Goal: Information Seeking & Learning: Find specific fact

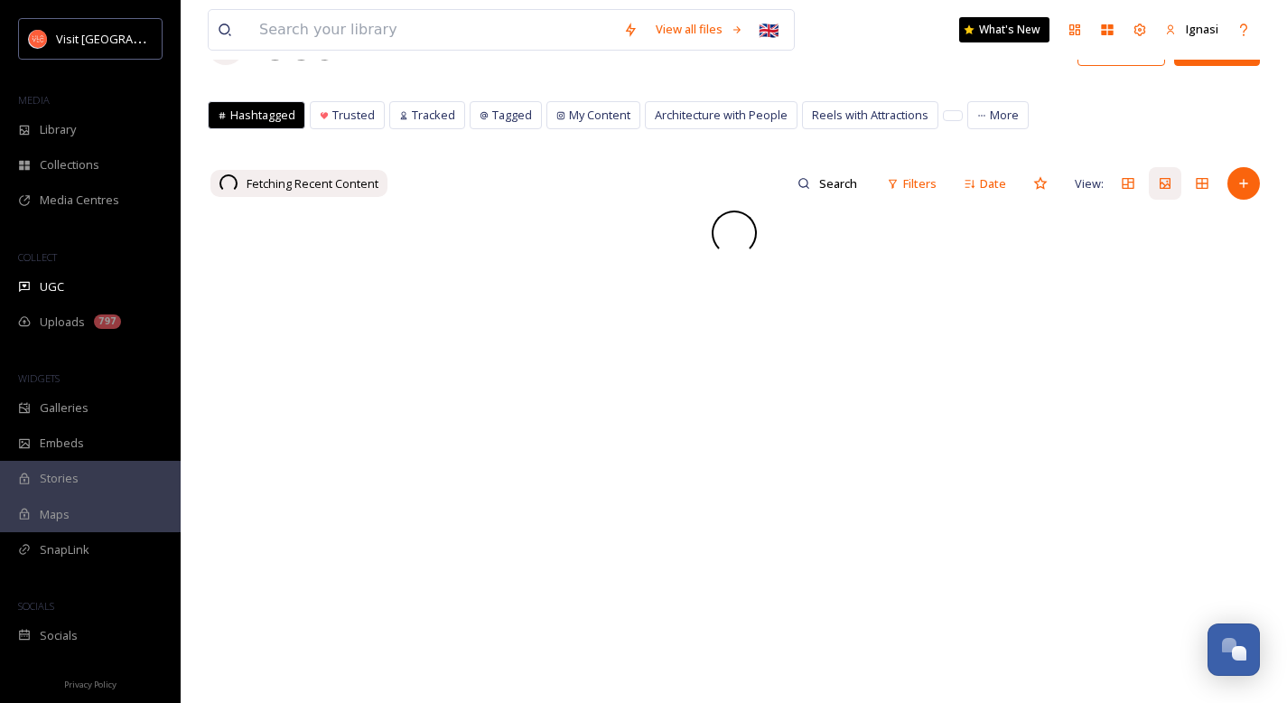
scroll to position [89, 0]
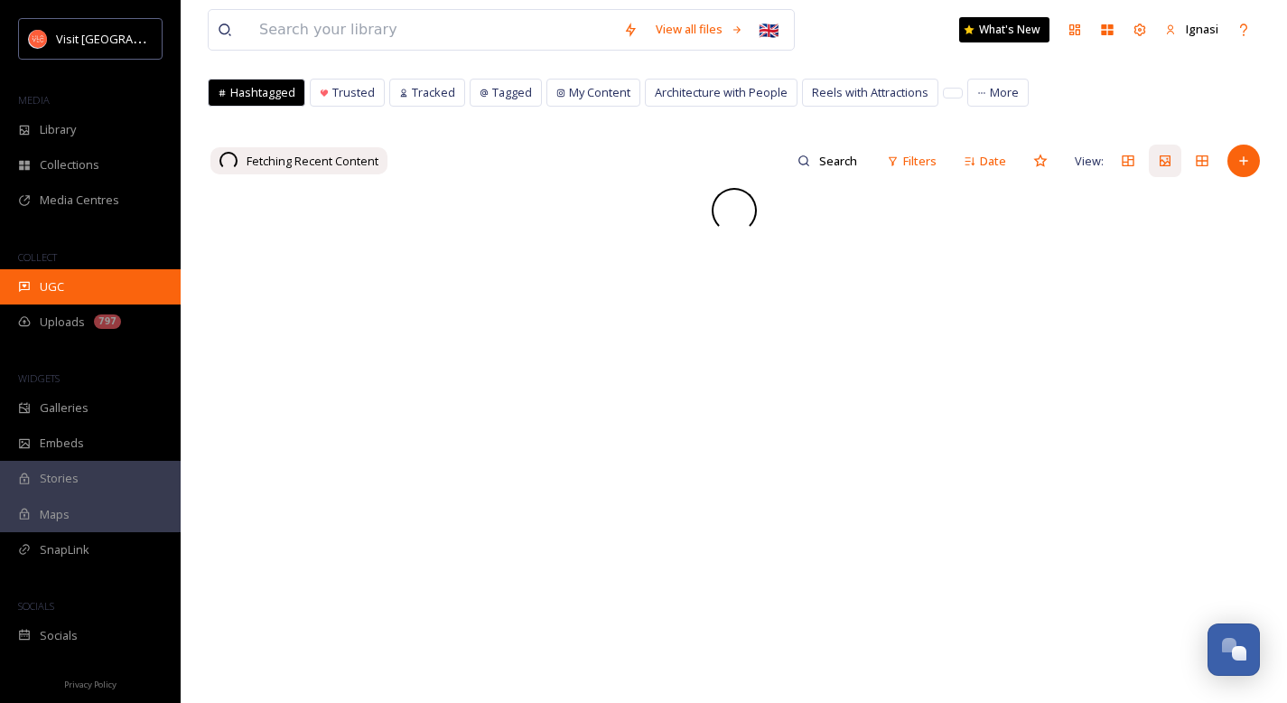
click at [45, 283] on span "UGC" at bounding box center [52, 286] width 24 height 17
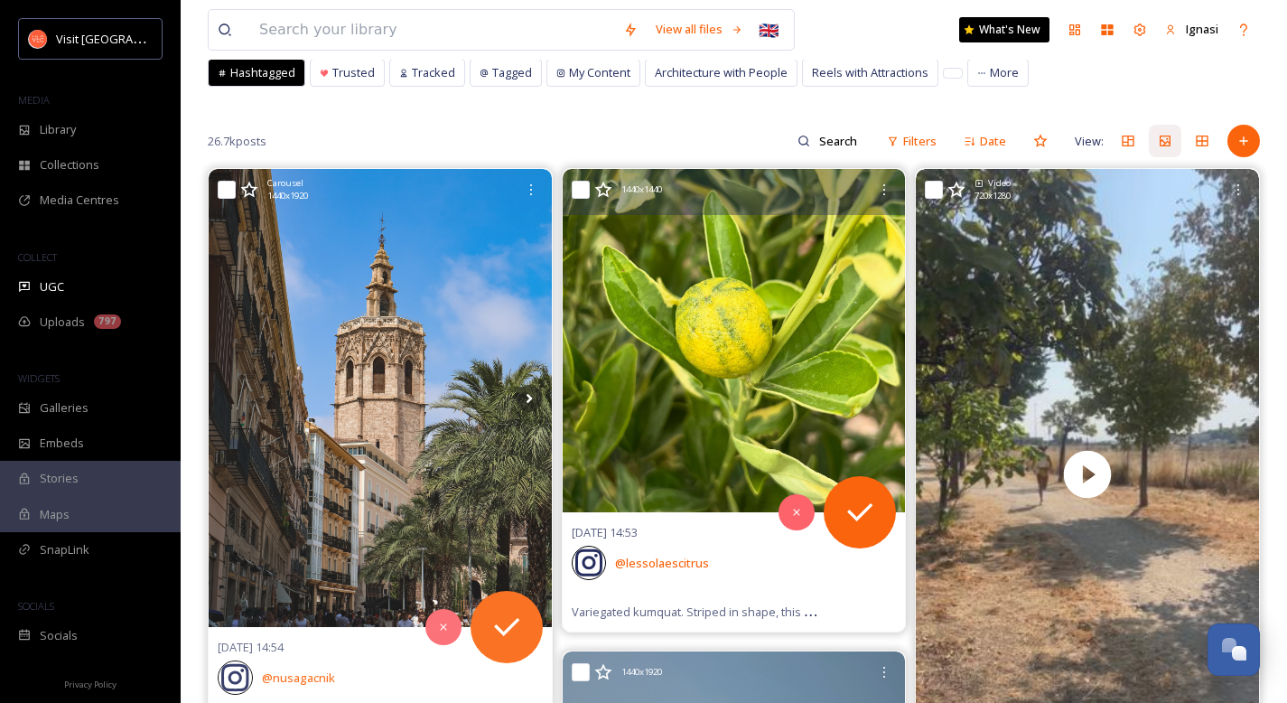
scroll to position [133, 0]
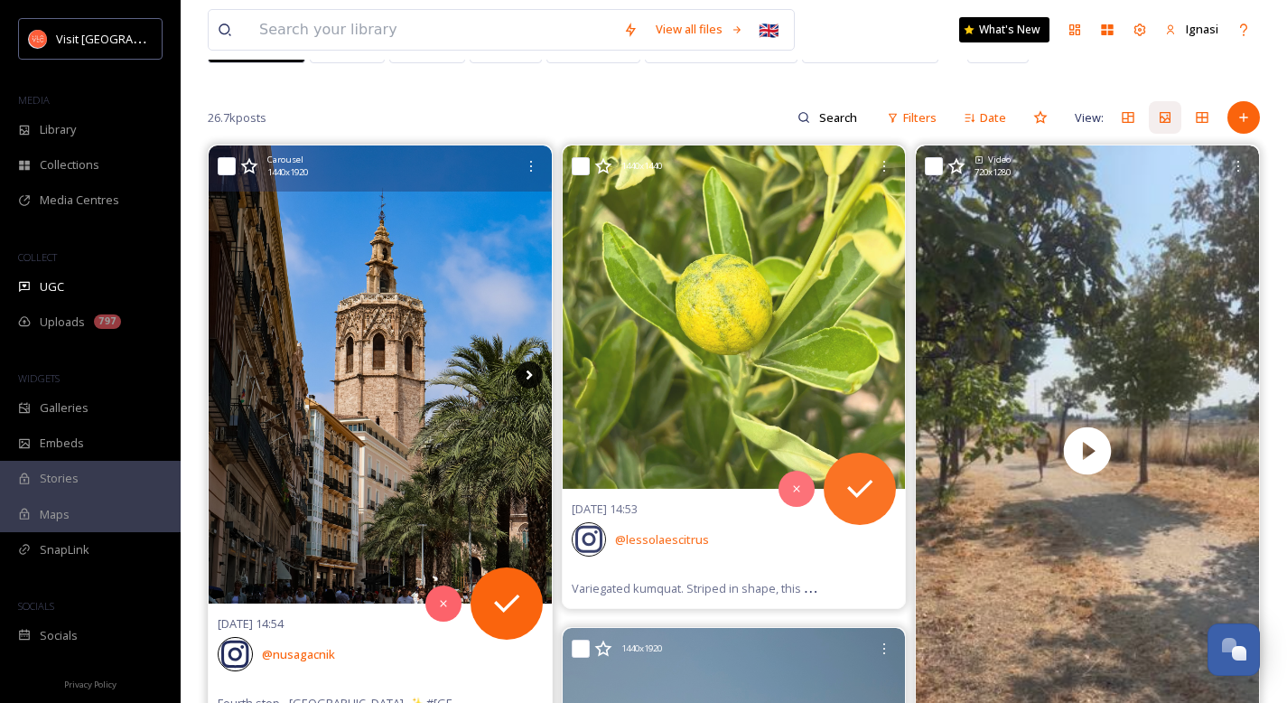
click at [527, 375] on icon at bounding box center [529, 374] width 27 height 27
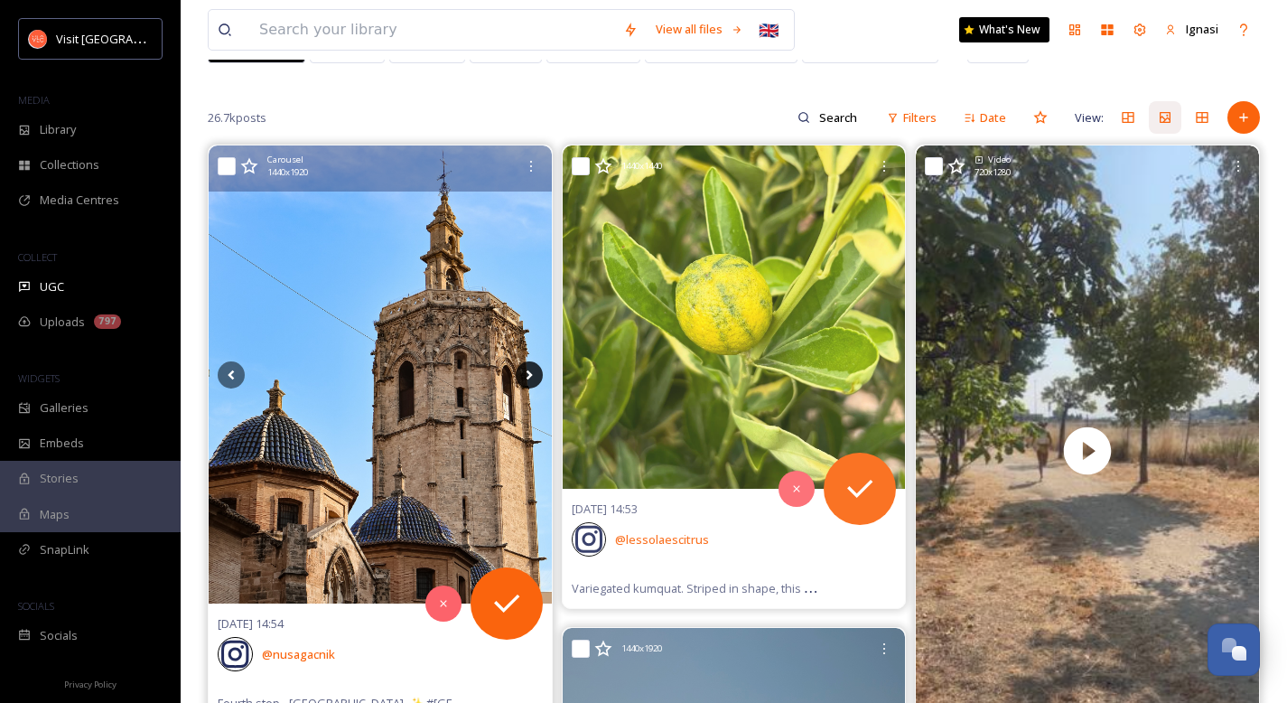
click at [527, 375] on icon at bounding box center [529, 374] width 27 height 27
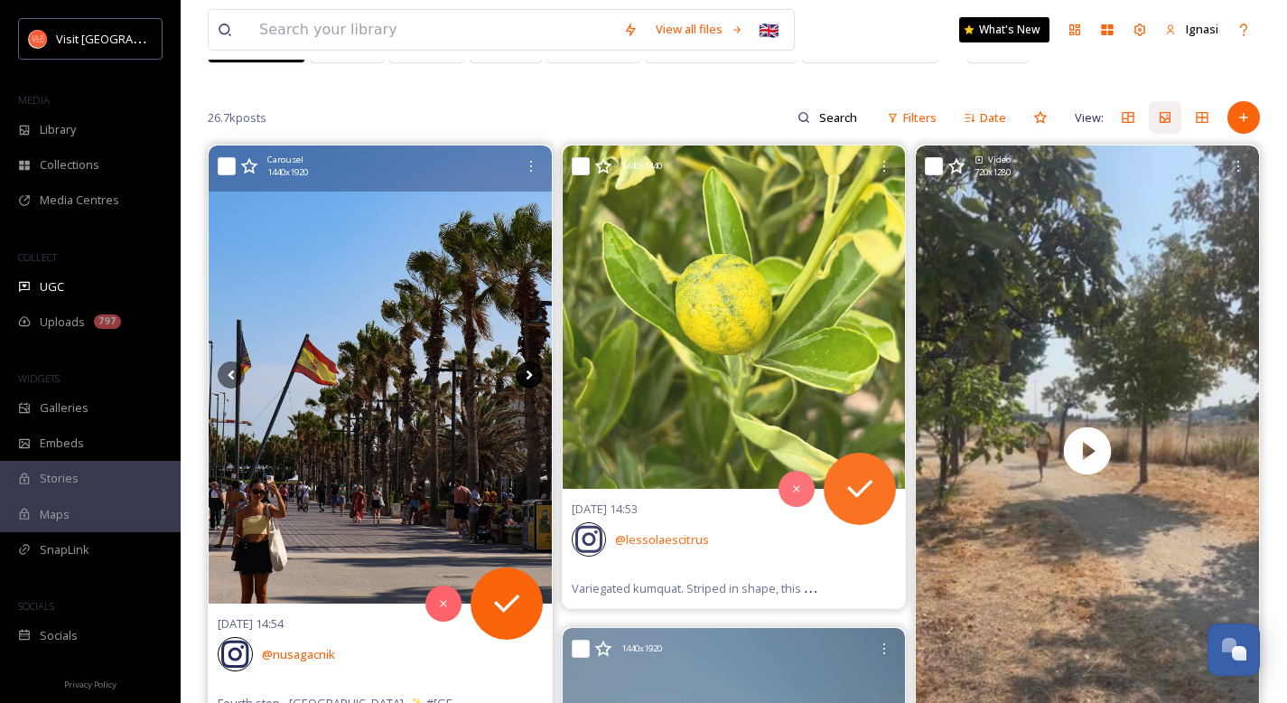
click at [527, 375] on icon at bounding box center [529, 374] width 27 height 27
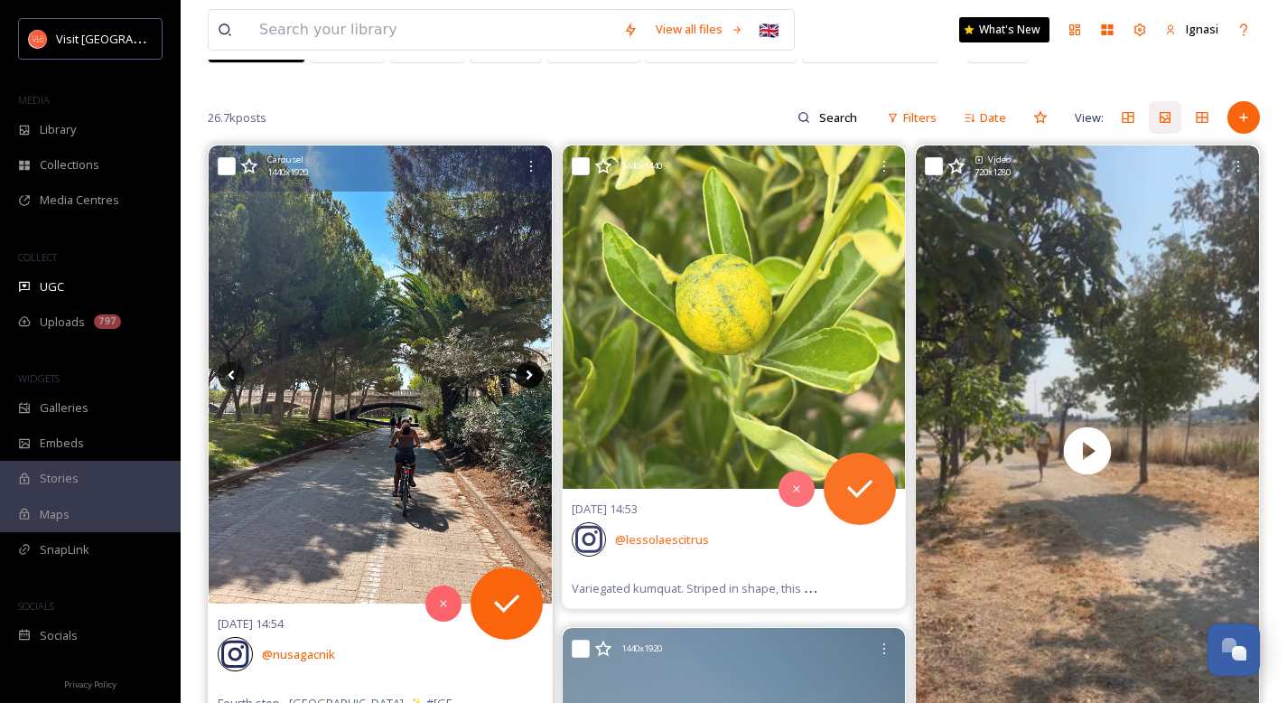
click at [527, 375] on icon at bounding box center [529, 374] width 27 height 27
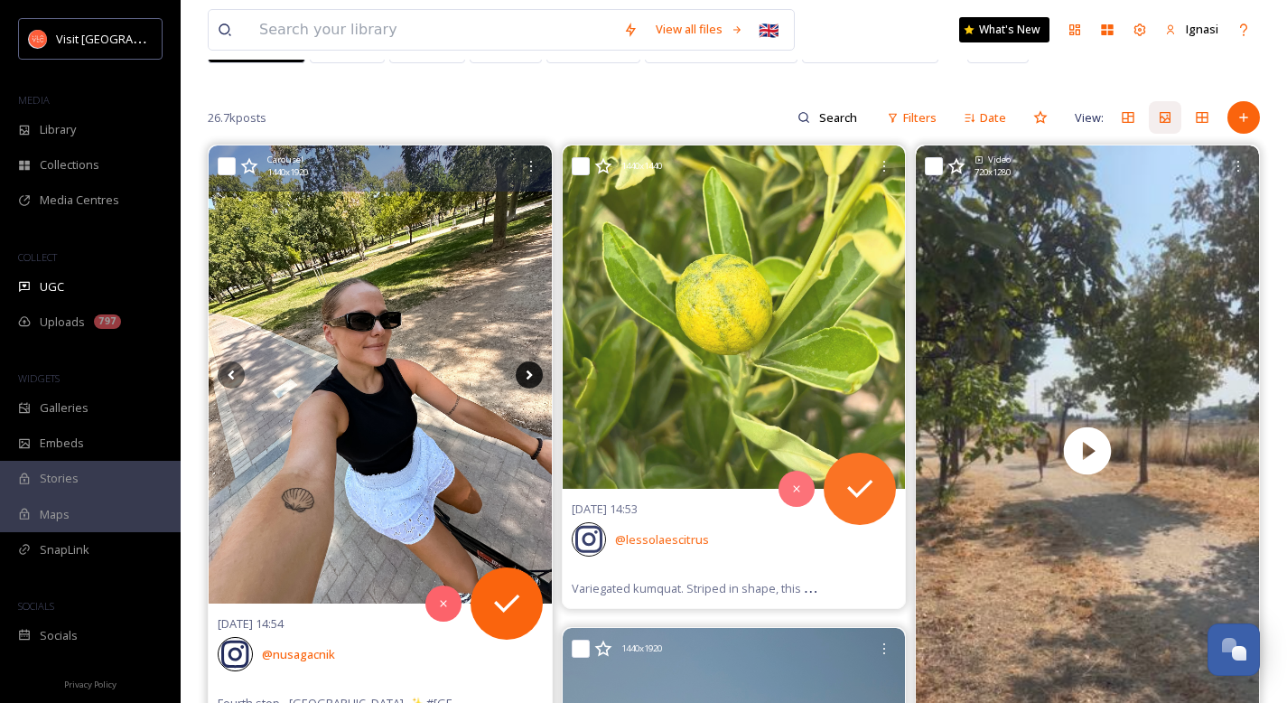
click at [527, 375] on icon at bounding box center [529, 374] width 27 height 27
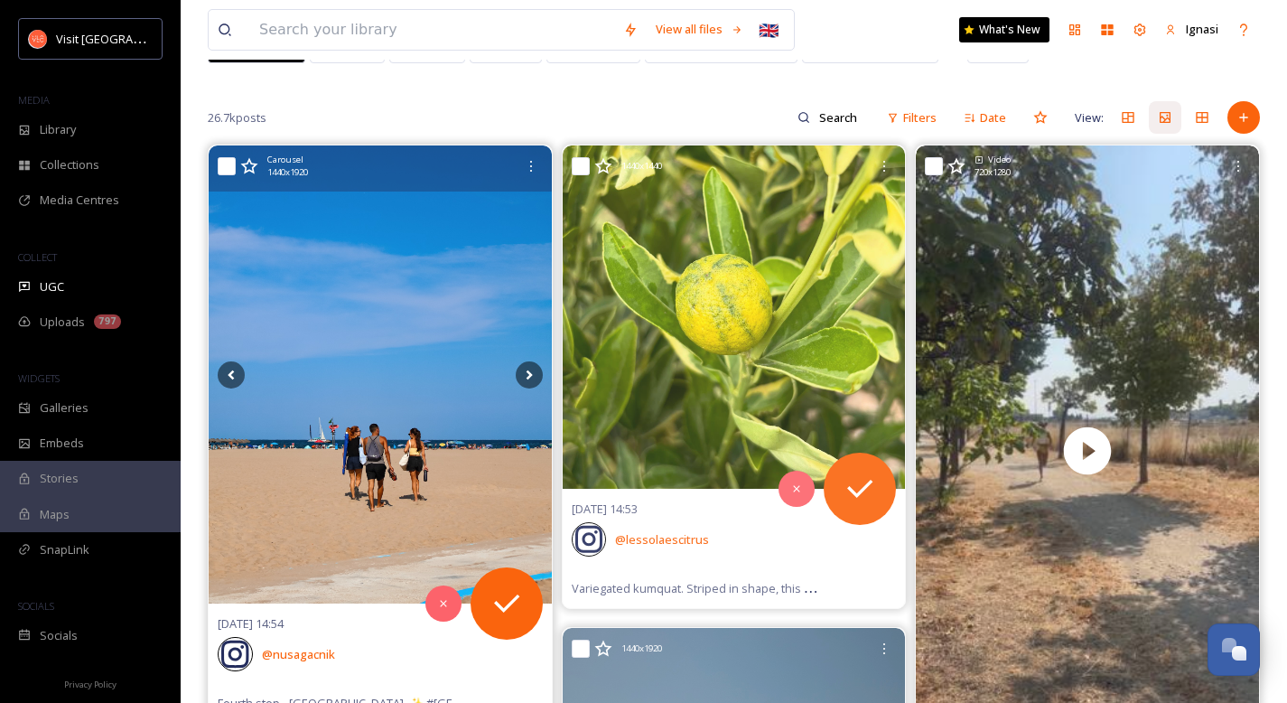
click at [410, 375] on img at bounding box center [380, 373] width 343 height 457
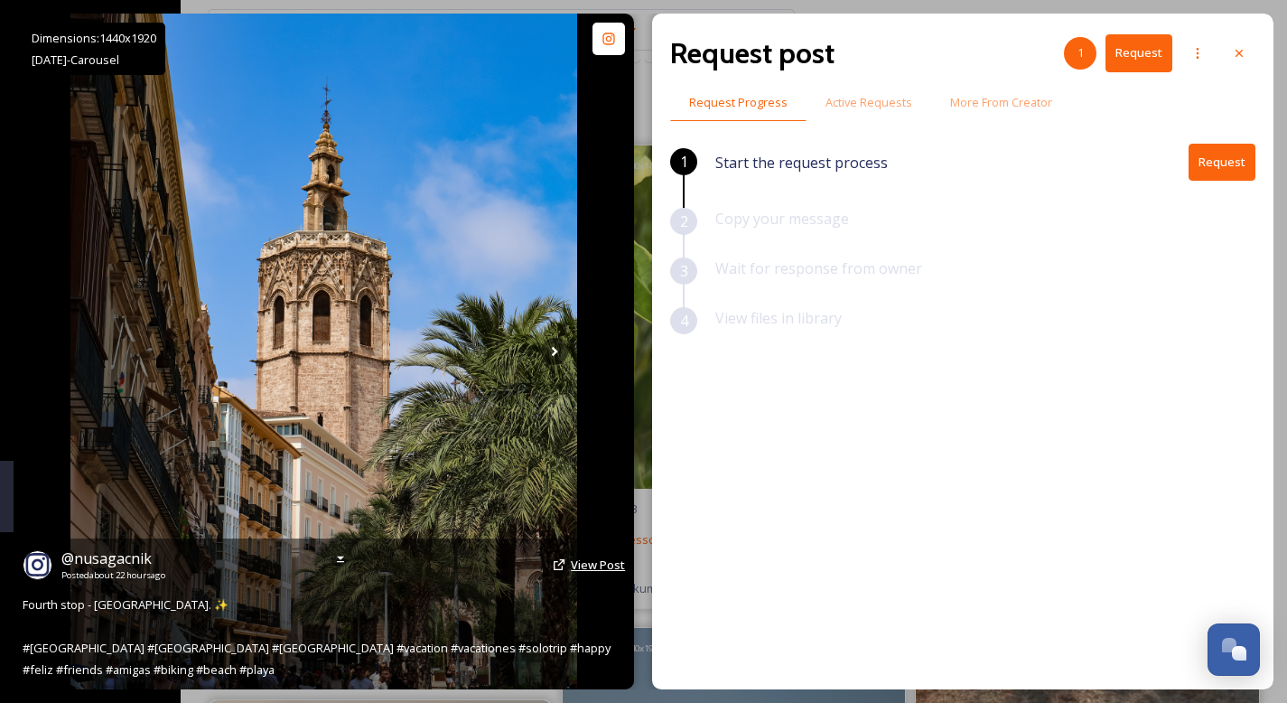
click at [585, 558] on span "View Post" at bounding box center [598, 564] width 54 height 16
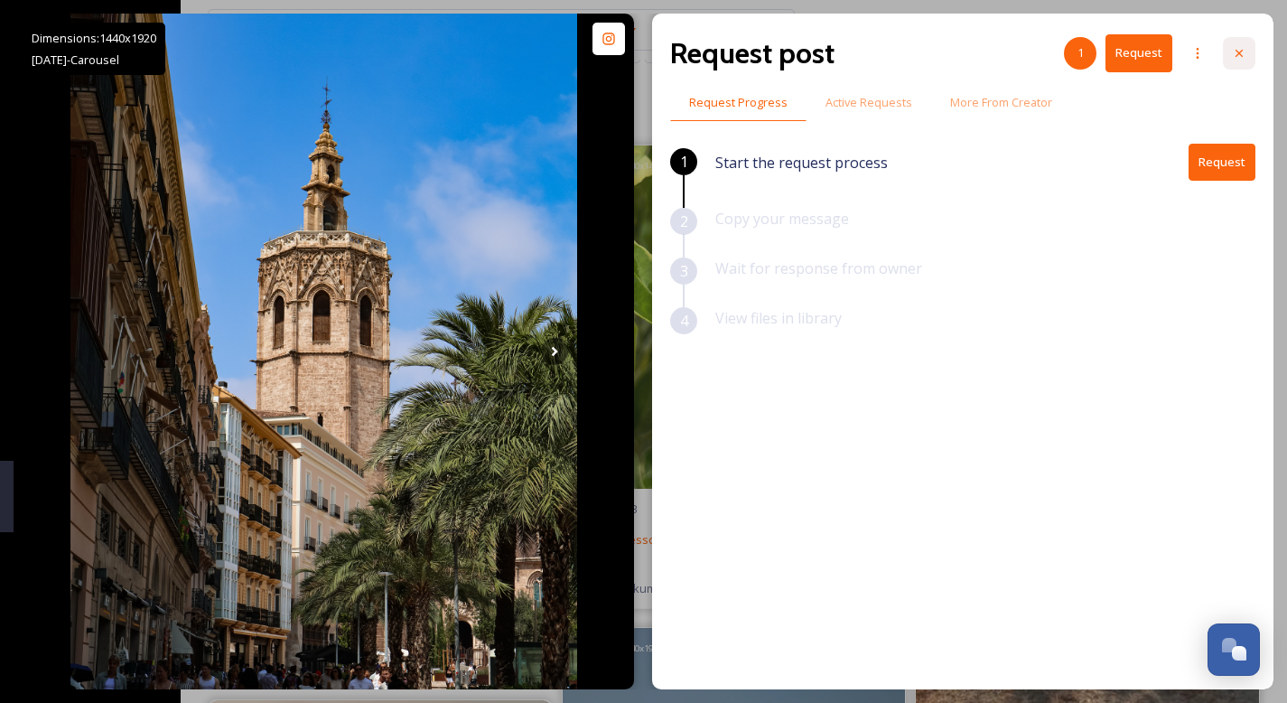
click at [1233, 53] on icon at bounding box center [1239, 53] width 14 height 14
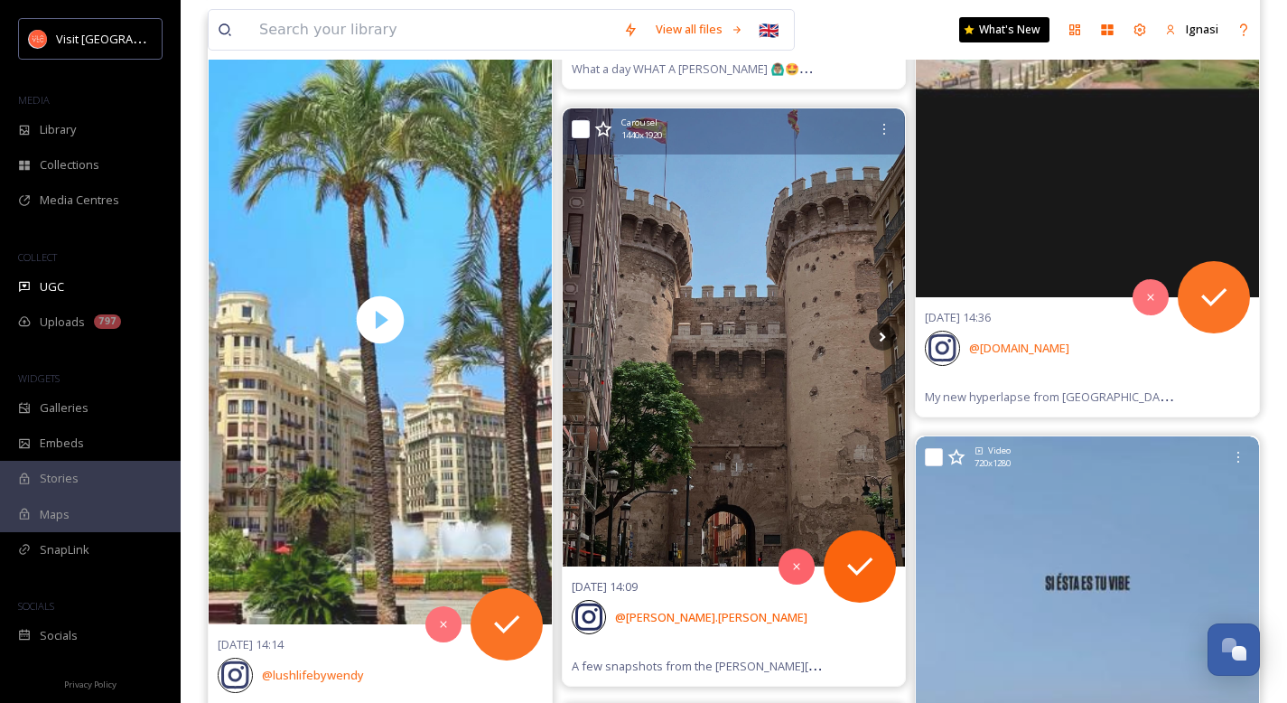
scroll to position [2807, 0]
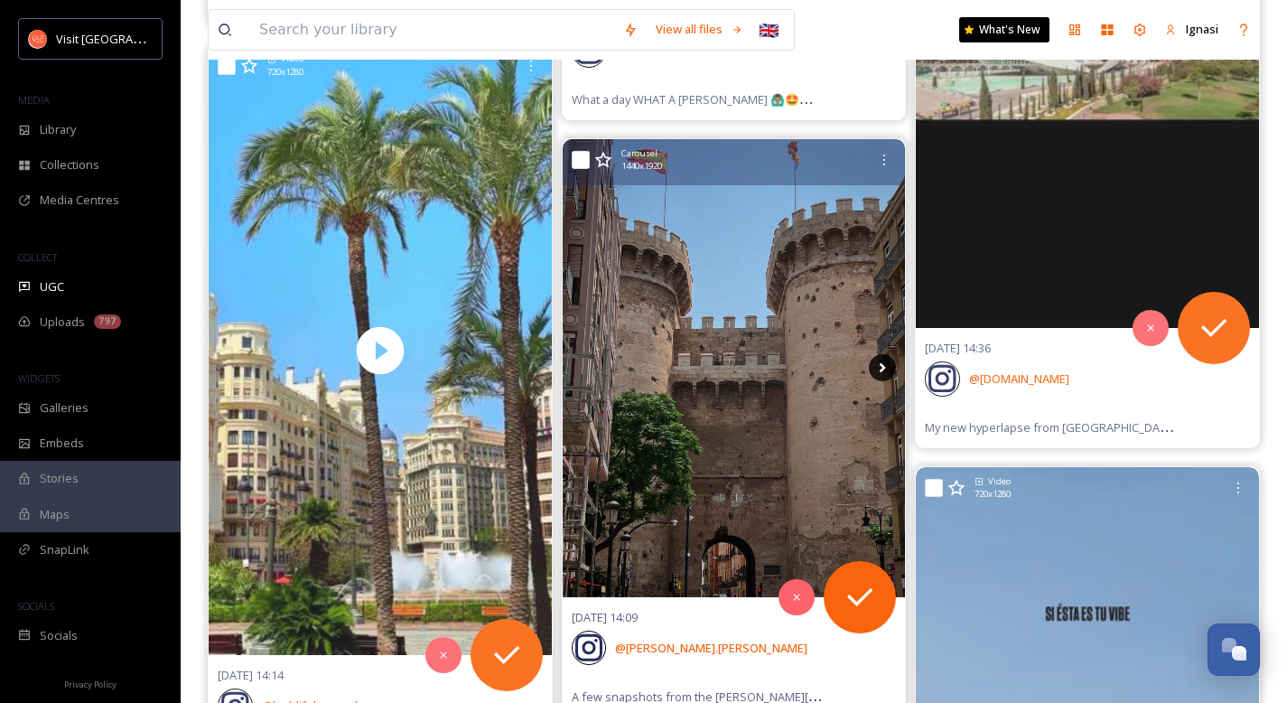
click at [885, 374] on icon at bounding box center [882, 367] width 27 height 27
click at [884, 371] on icon at bounding box center [882, 367] width 27 height 27
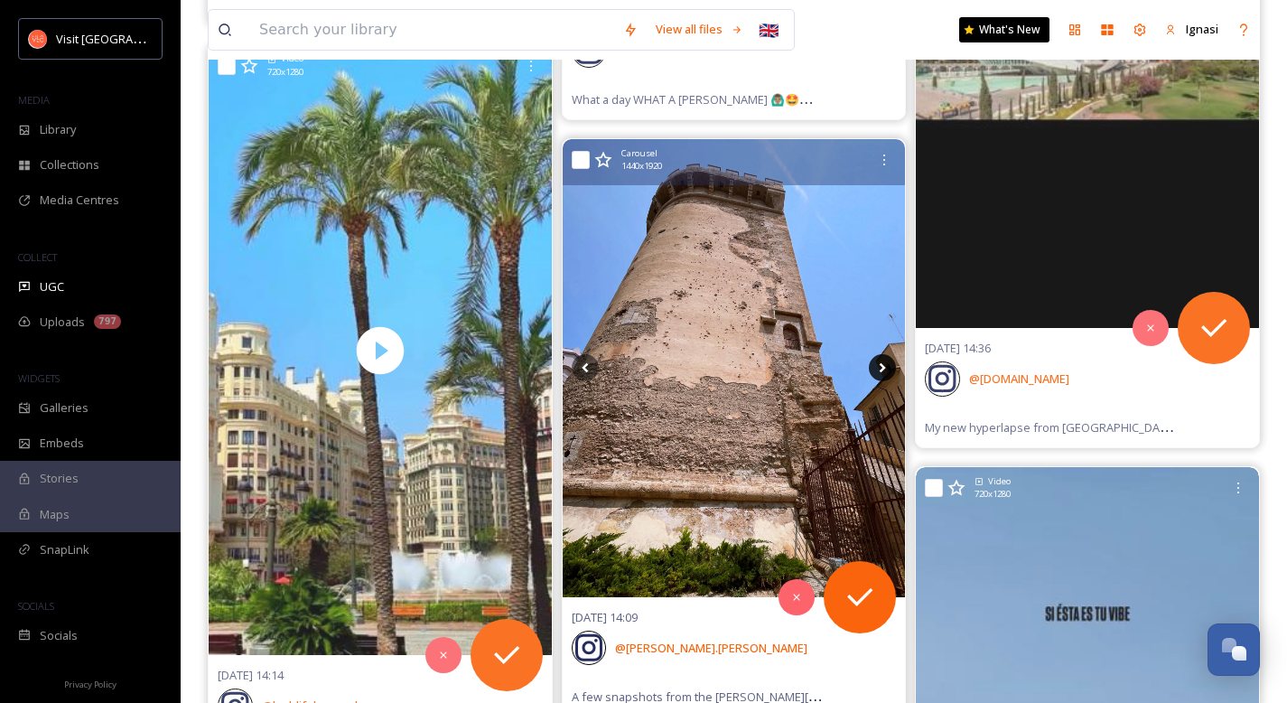
click at [879, 370] on icon at bounding box center [882, 368] width 6 height 10
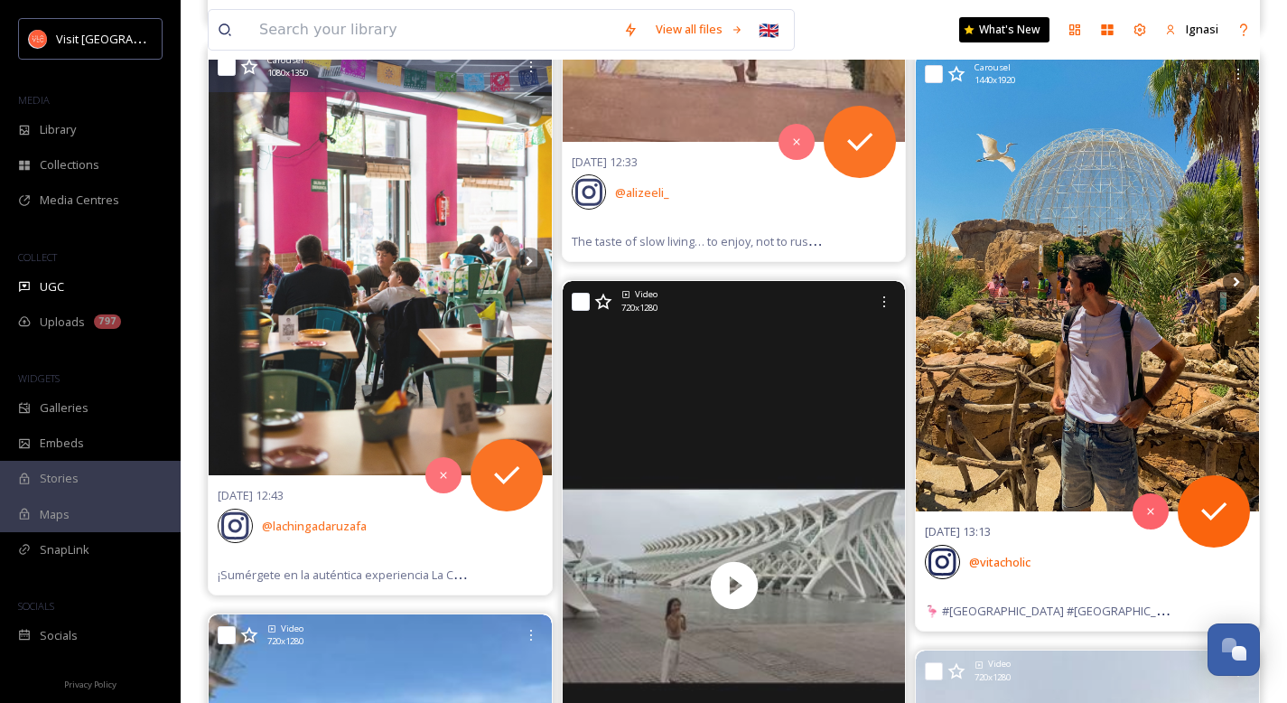
scroll to position [5285, 0]
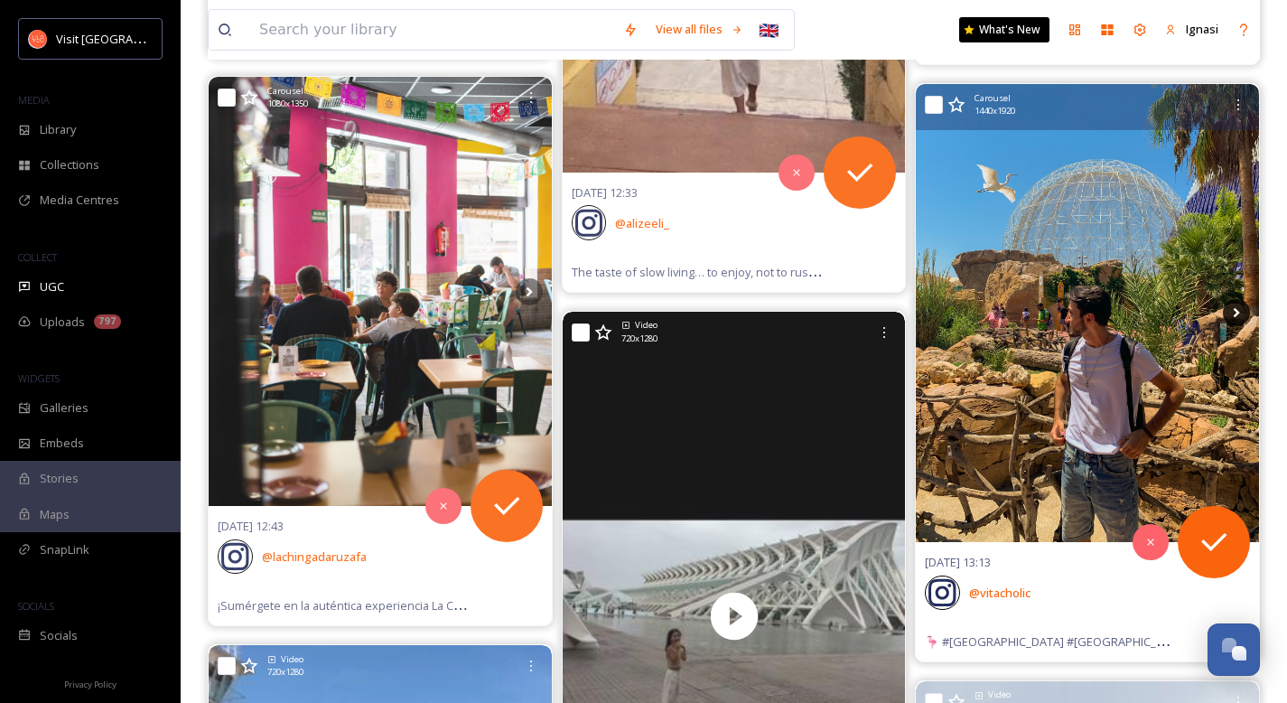
click at [1238, 314] on icon at bounding box center [1236, 312] width 27 height 27
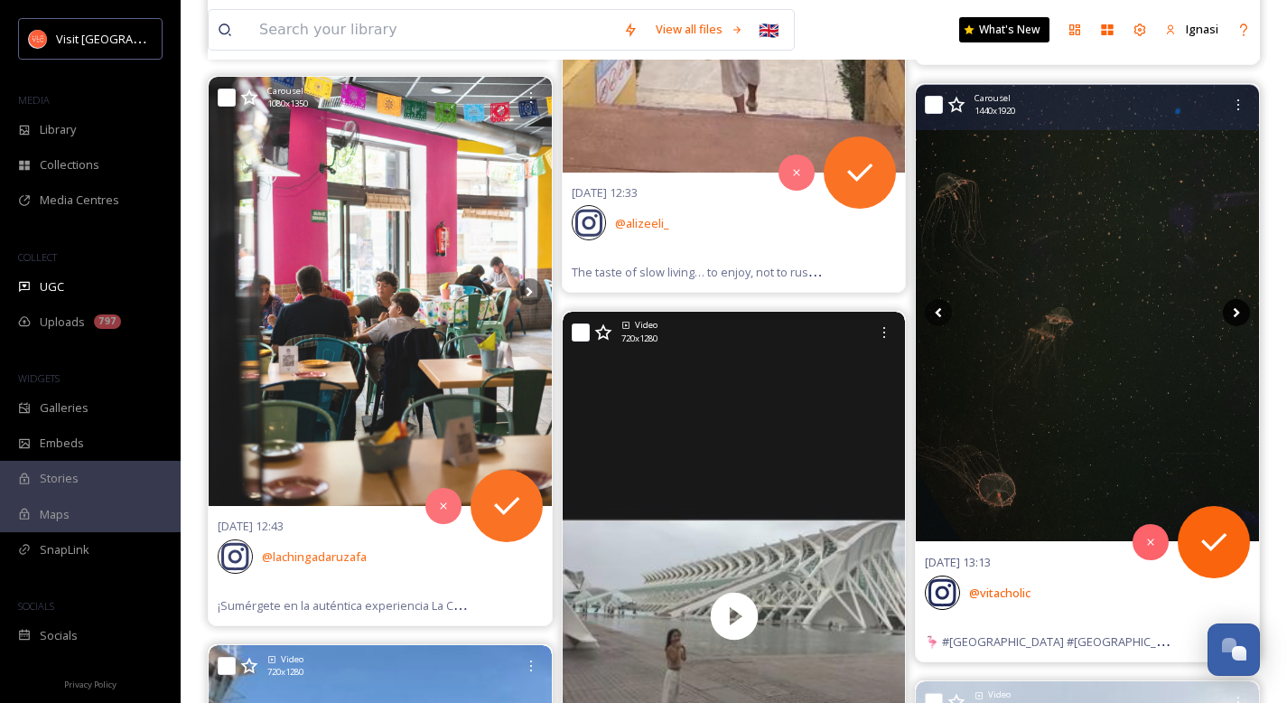
click at [1238, 314] on icon at bounding box center [1236, 312] width 27 height 27
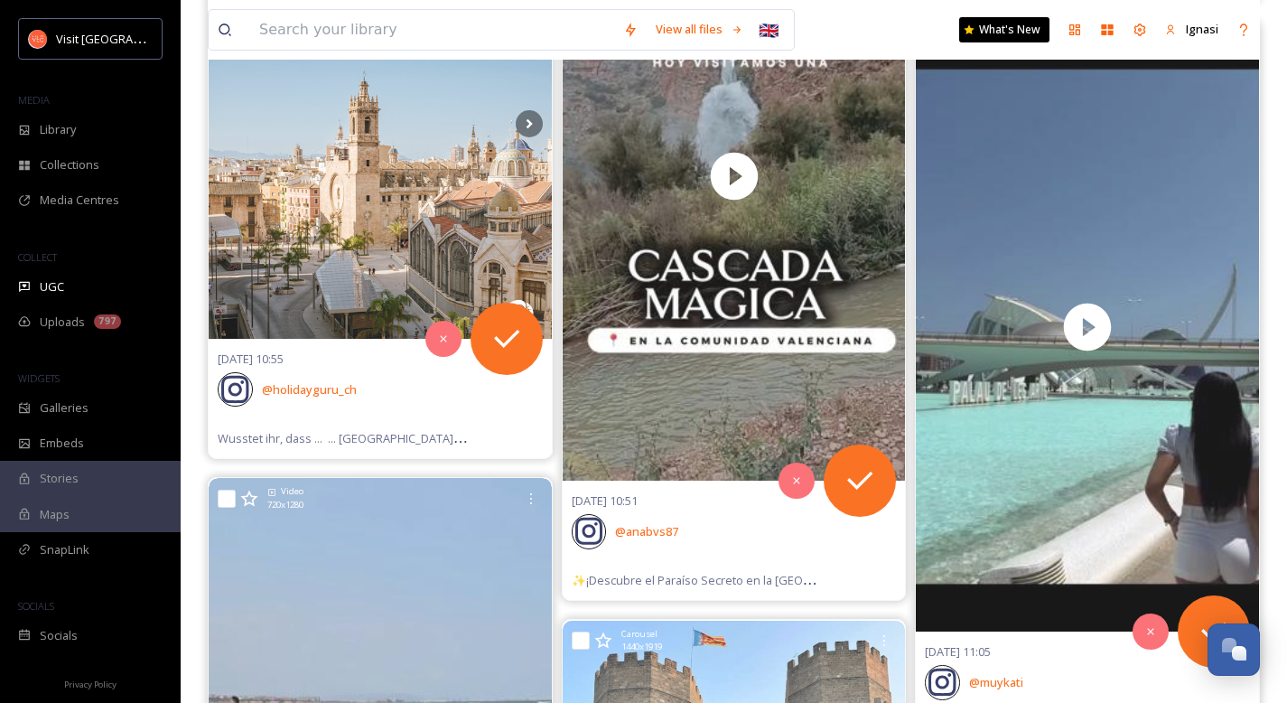
scroll to position [11293, 0]
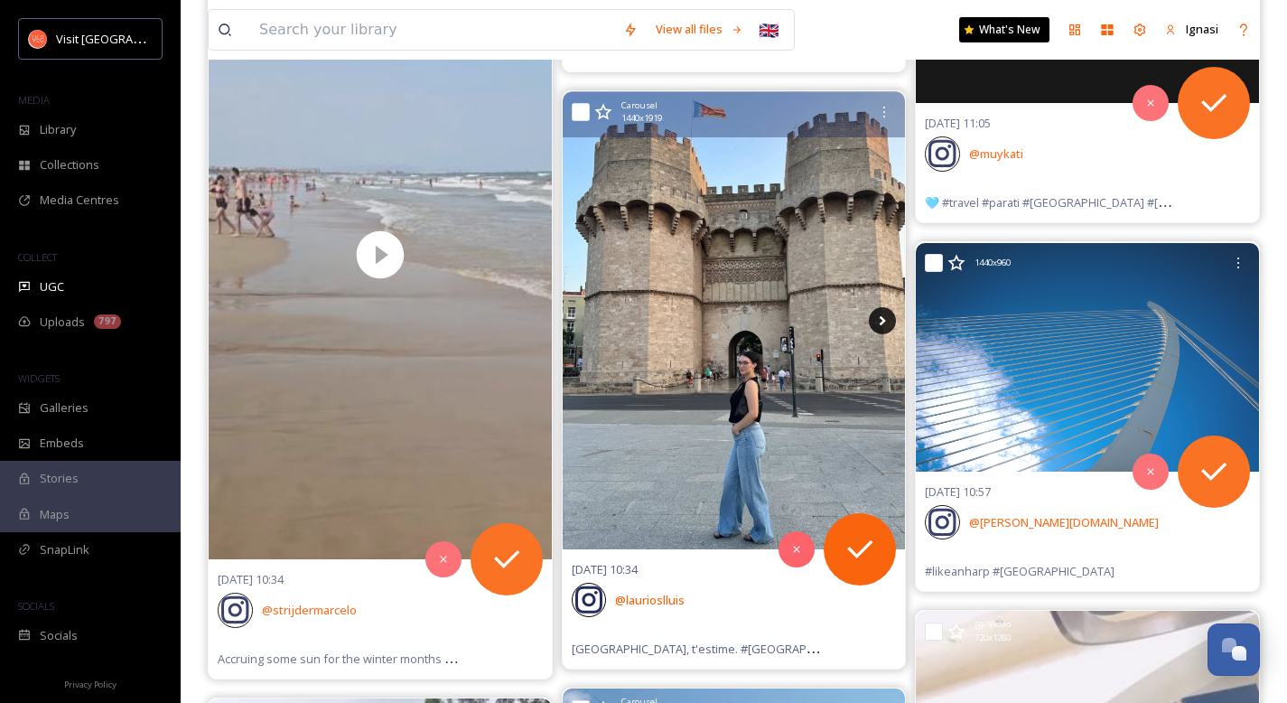
click at [889, 320] on icon at bounding box center [882, 320] width 27 height 27
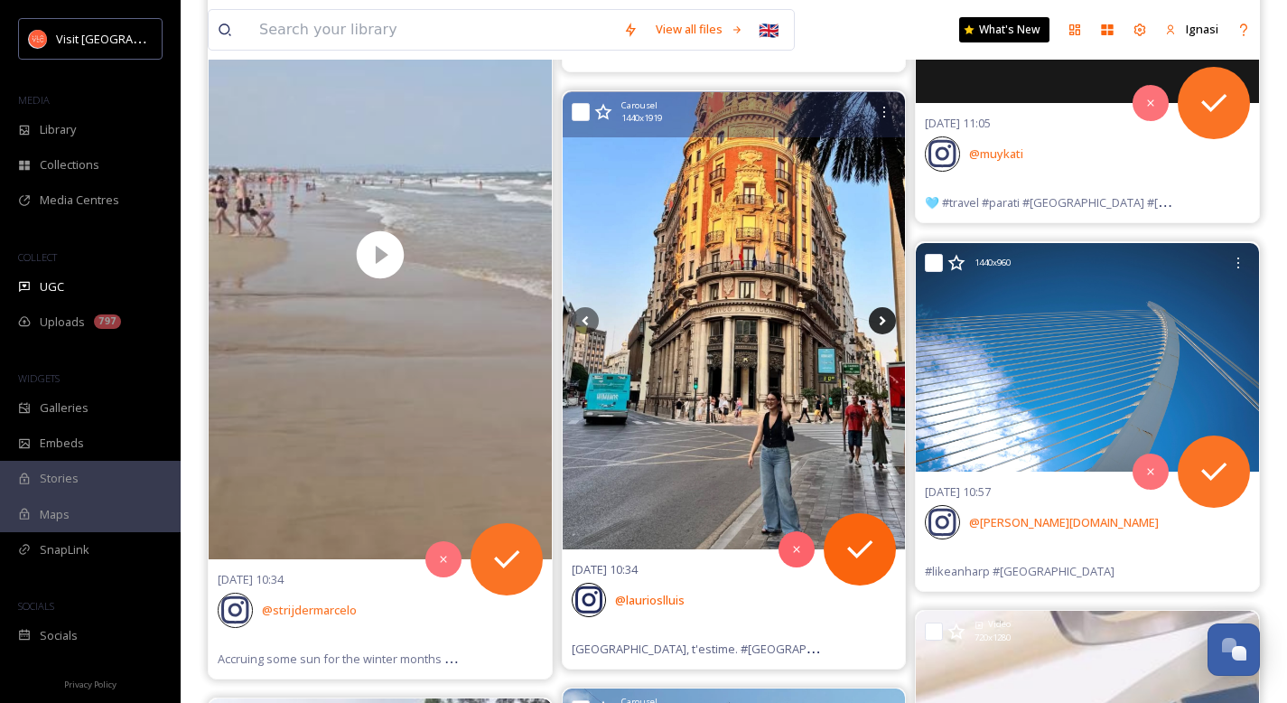
click at [889, 320] on icon at bounding box center [882, 320] width 27 height 27
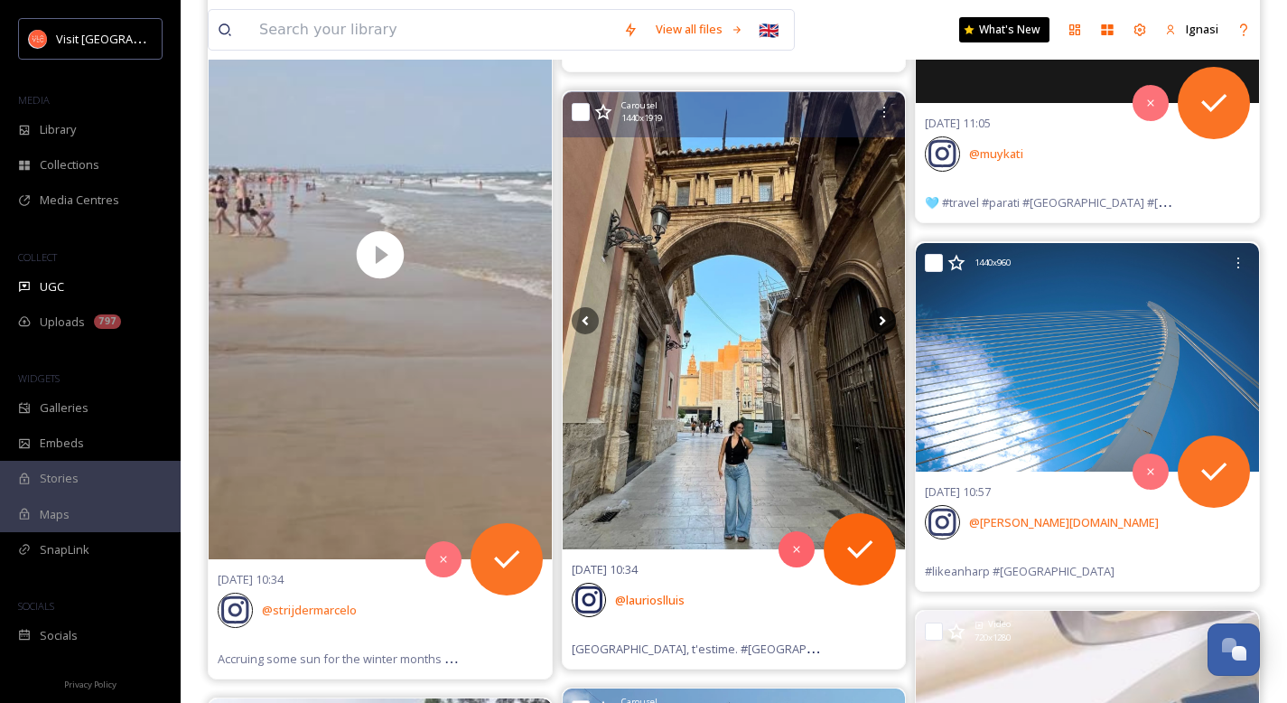
click at [889, 320] on icon at bounding box center [882, 320] width 27 height 27
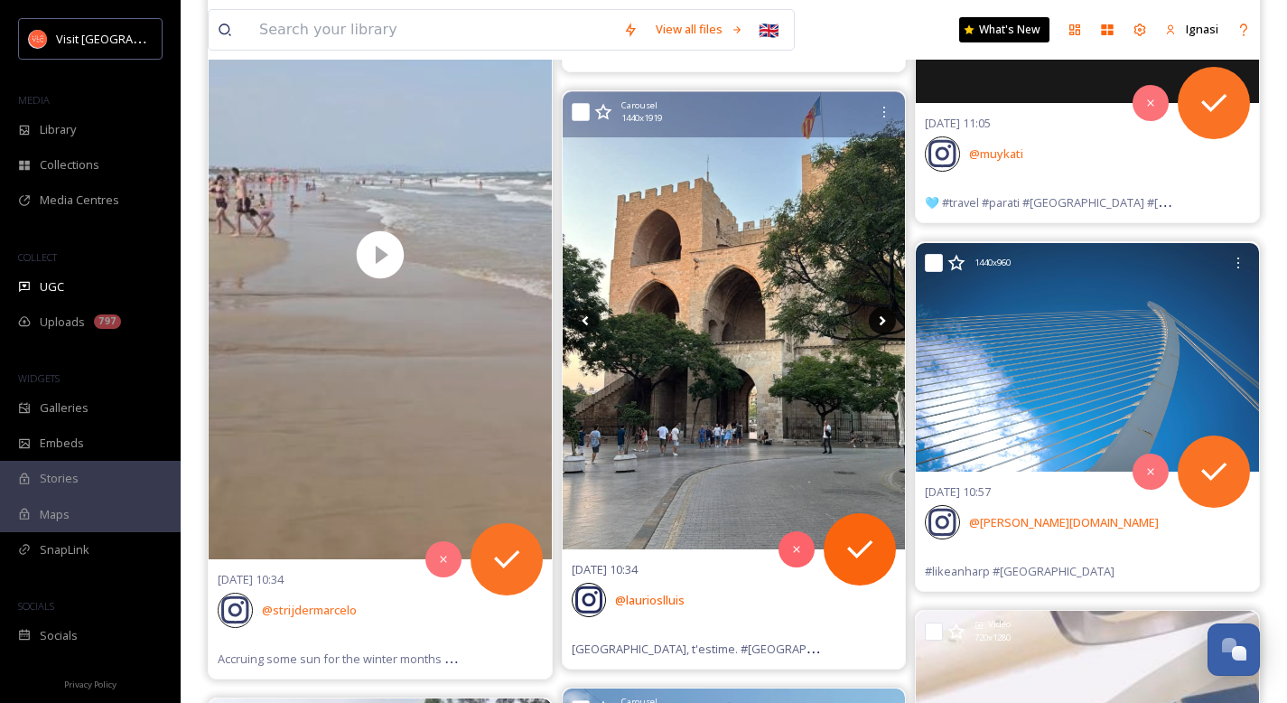
click at [889, 320] on icon at bounding box center [882, 320] width 27 height 27
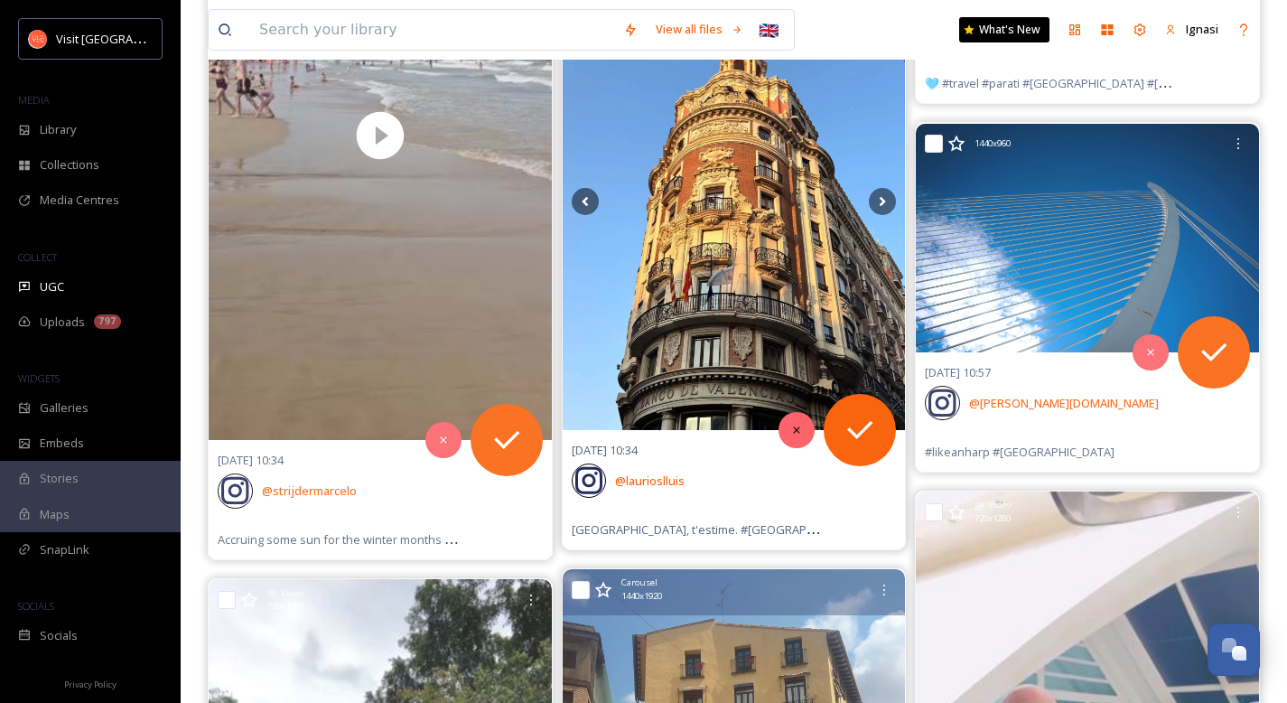
scroll to position [11764, 0]
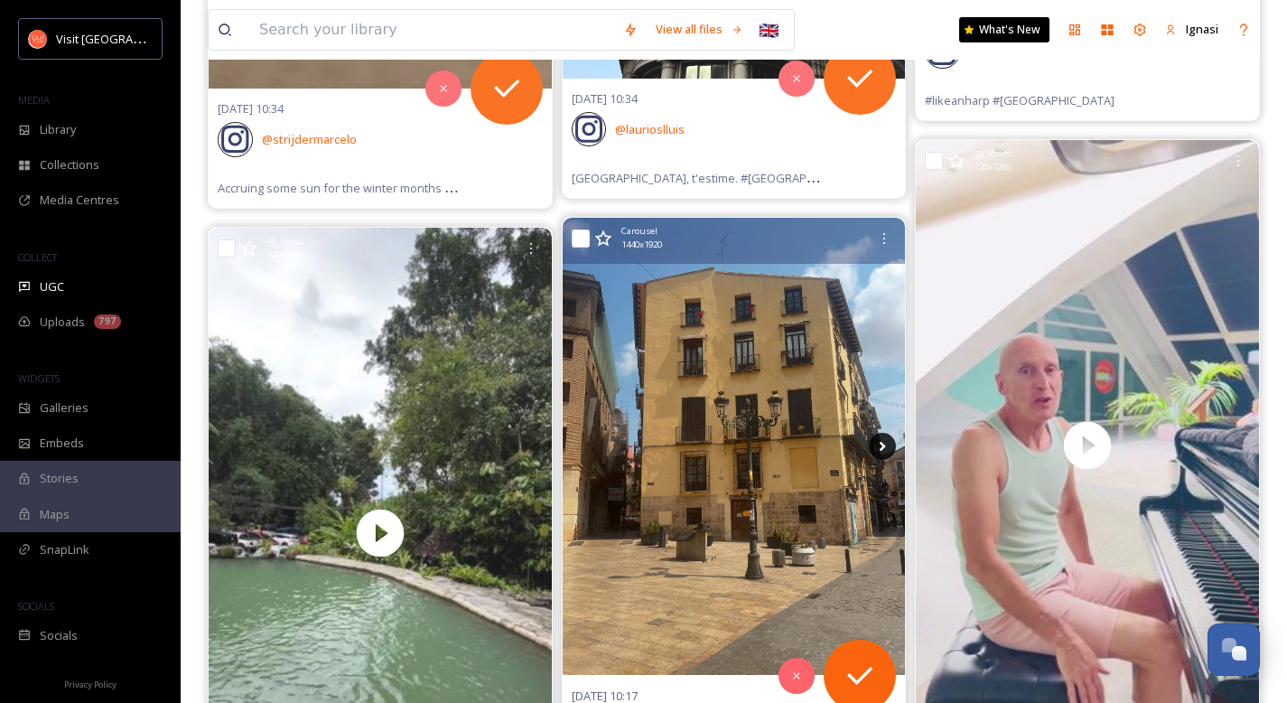
click at [880, 444] on icon at bounding box center [882, 446] width 27 height 27
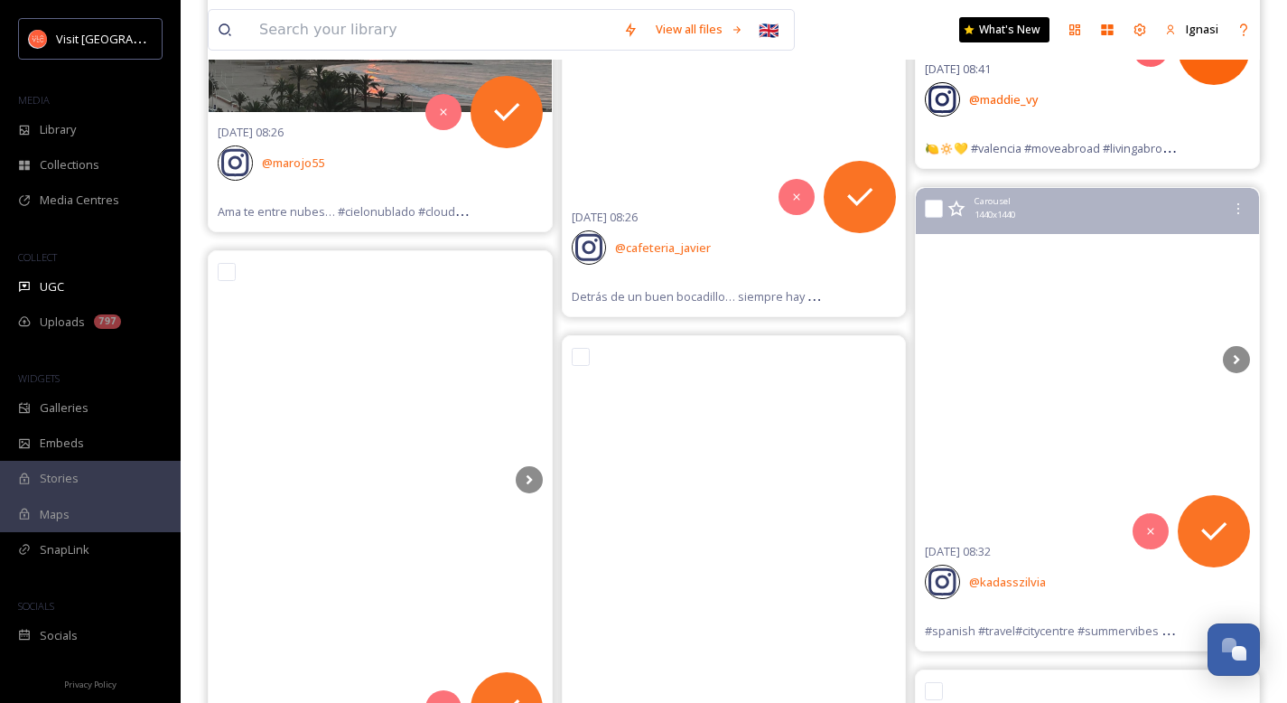
scroll to position [17385, 0]
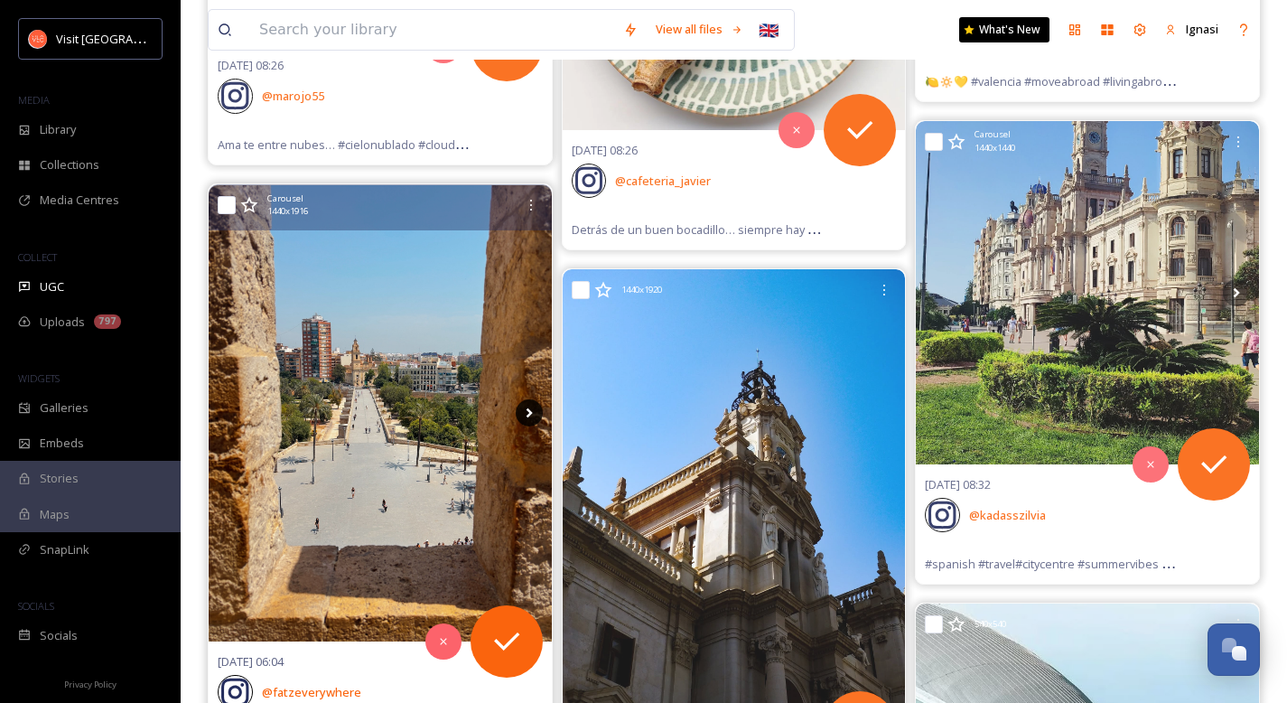
click at [523, 399] on icon at bounding box center [529, 412] width 27 height 27
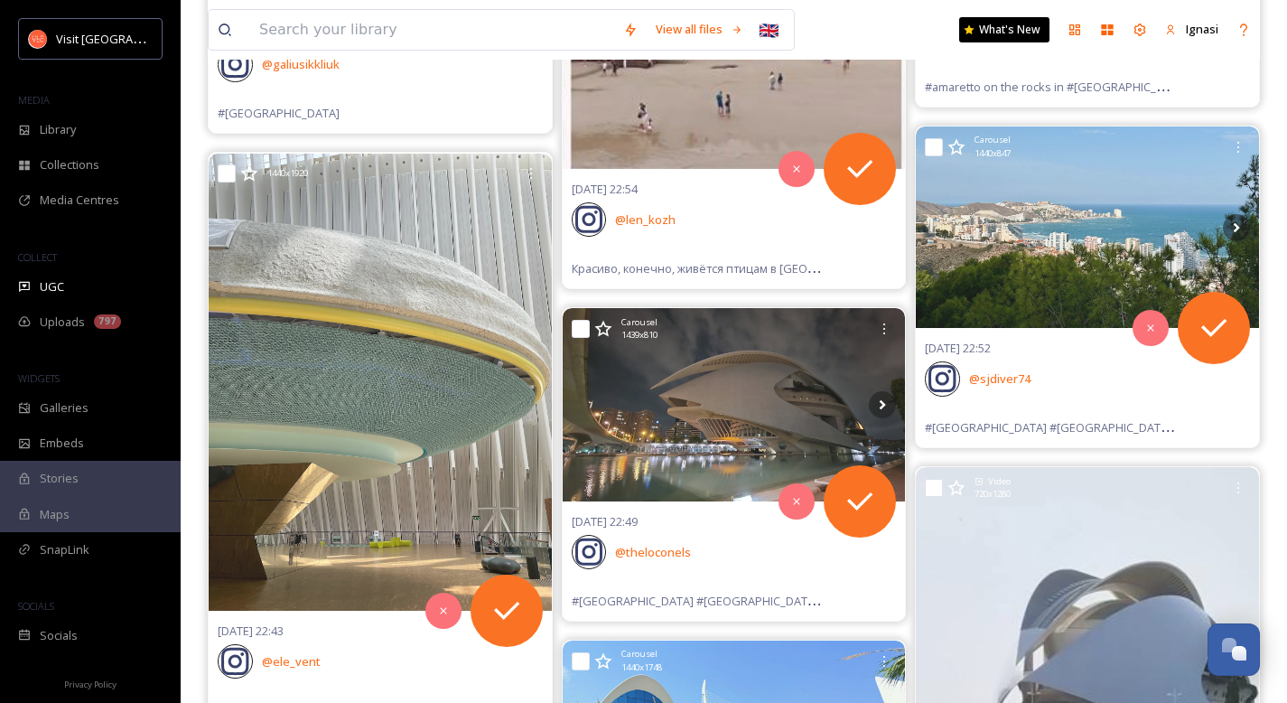
scroll to position [21383, 0]
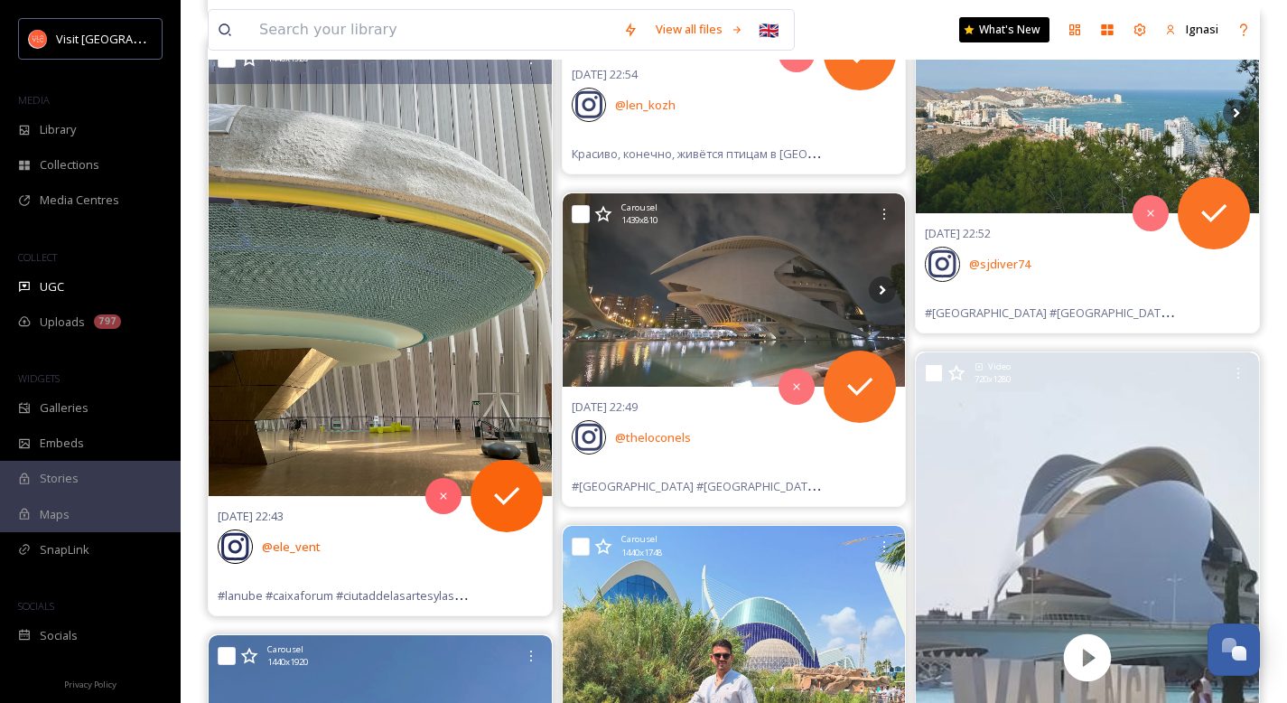
click at [349, 254] on img at bounding box center [380, 267] width 343 height 457
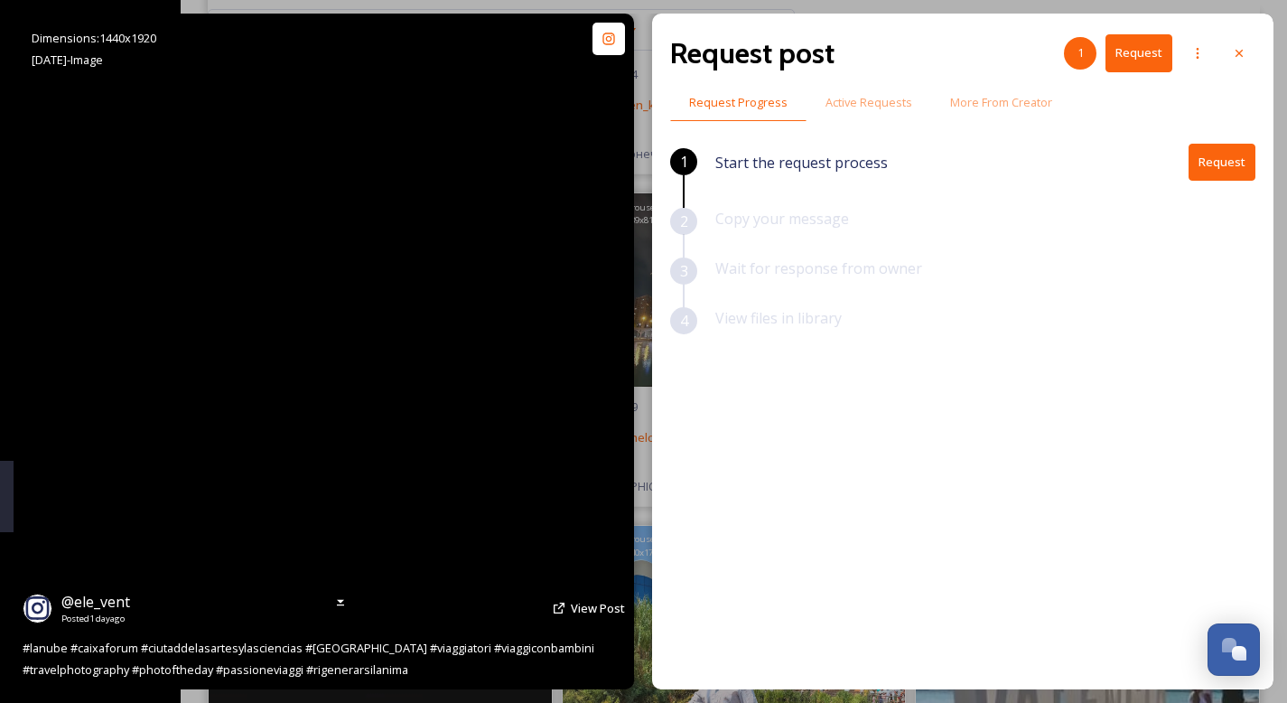
scroll to position [20786, 0]
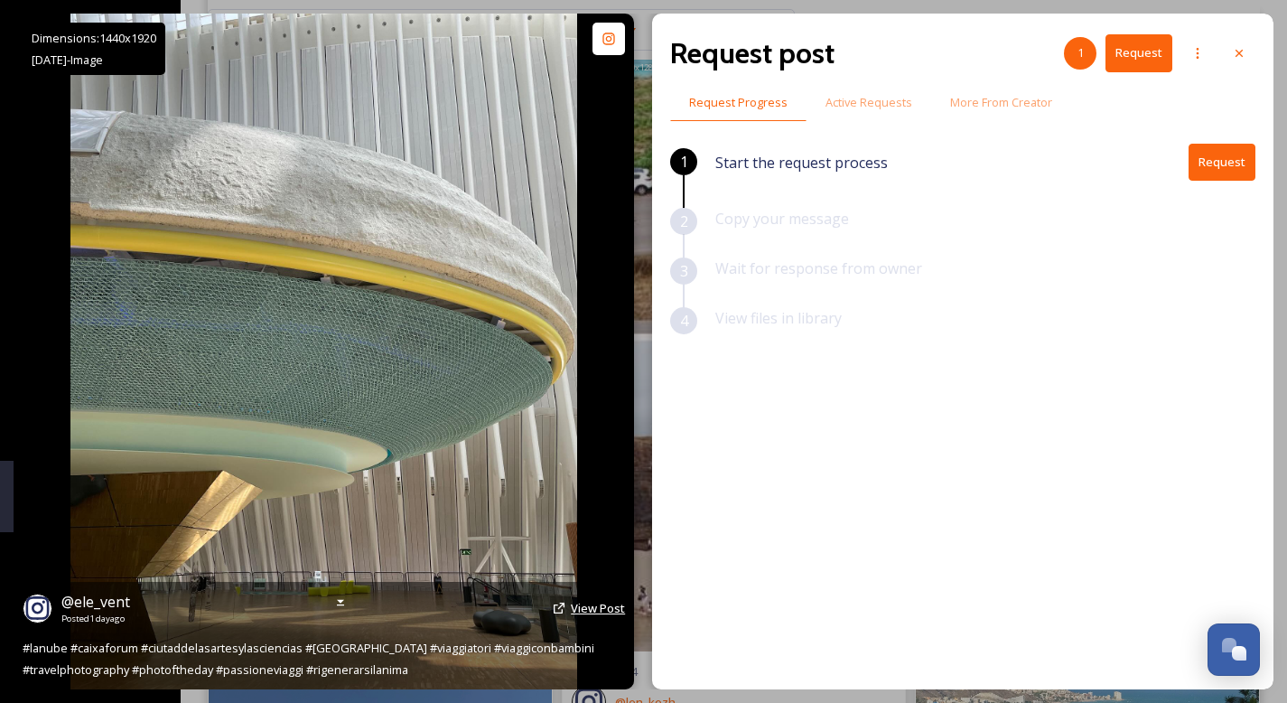
click at [596, 604] on span "View Post" at bounding box center [598, 608] width 54 height 16
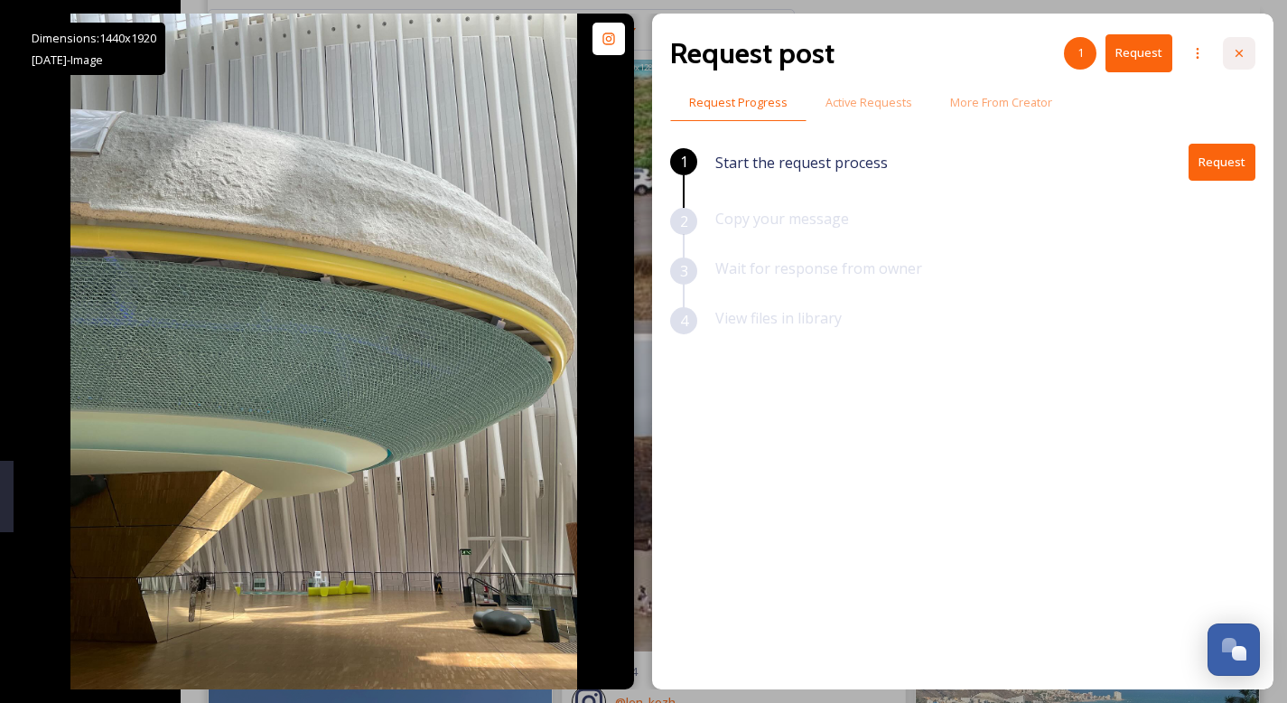
click at [1233, 58] on icon at bounding box center [1239, 53] width 14 height 14
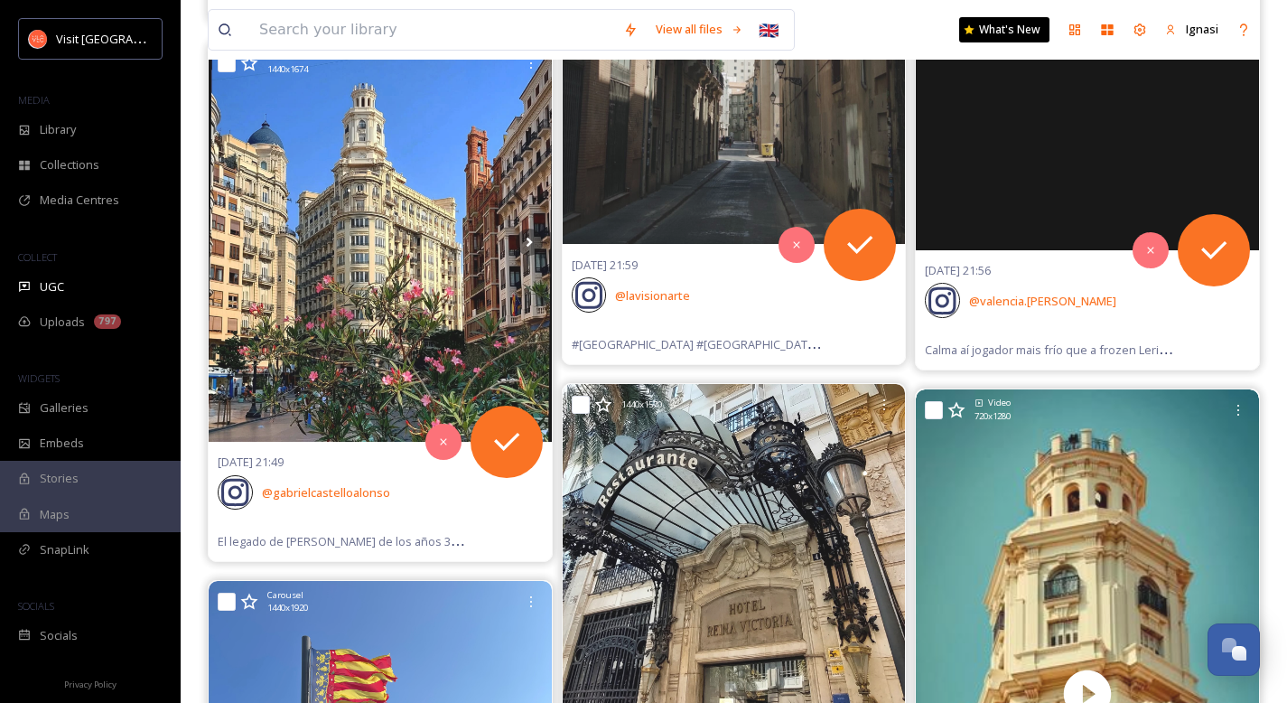
scroll to position [25521, 0]
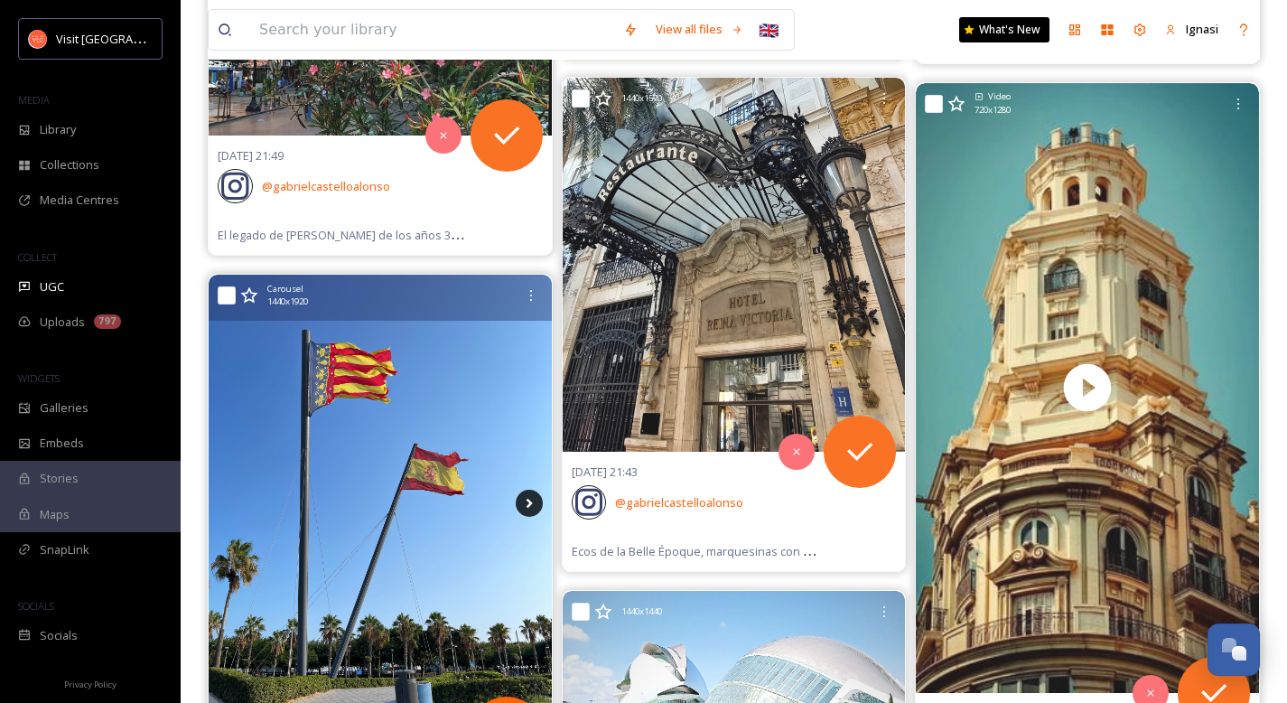
click at [521, 489] on icon at bounding box center [529, 502] width 27 height 27
click at [528, 498] on icon at bounding box center [529, 503] width 6 height 10
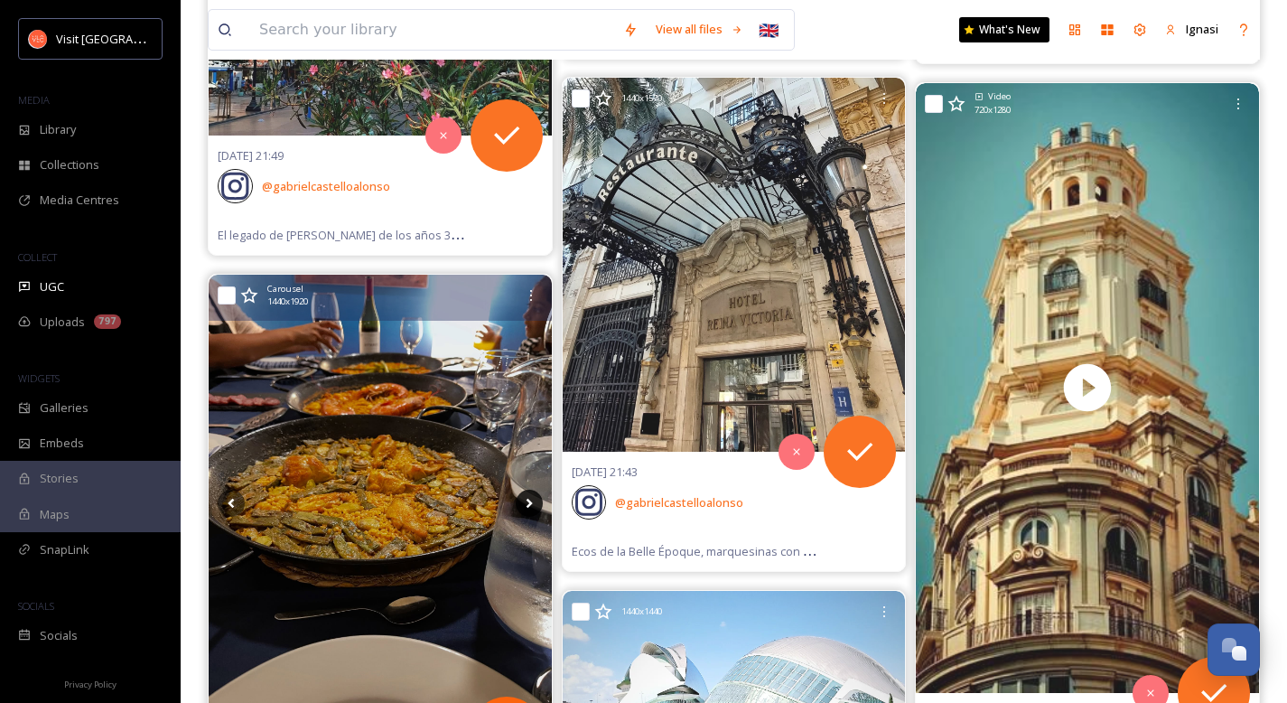
click at [528, 498] on icon at bounding box center [529, 503] width 6 height 10
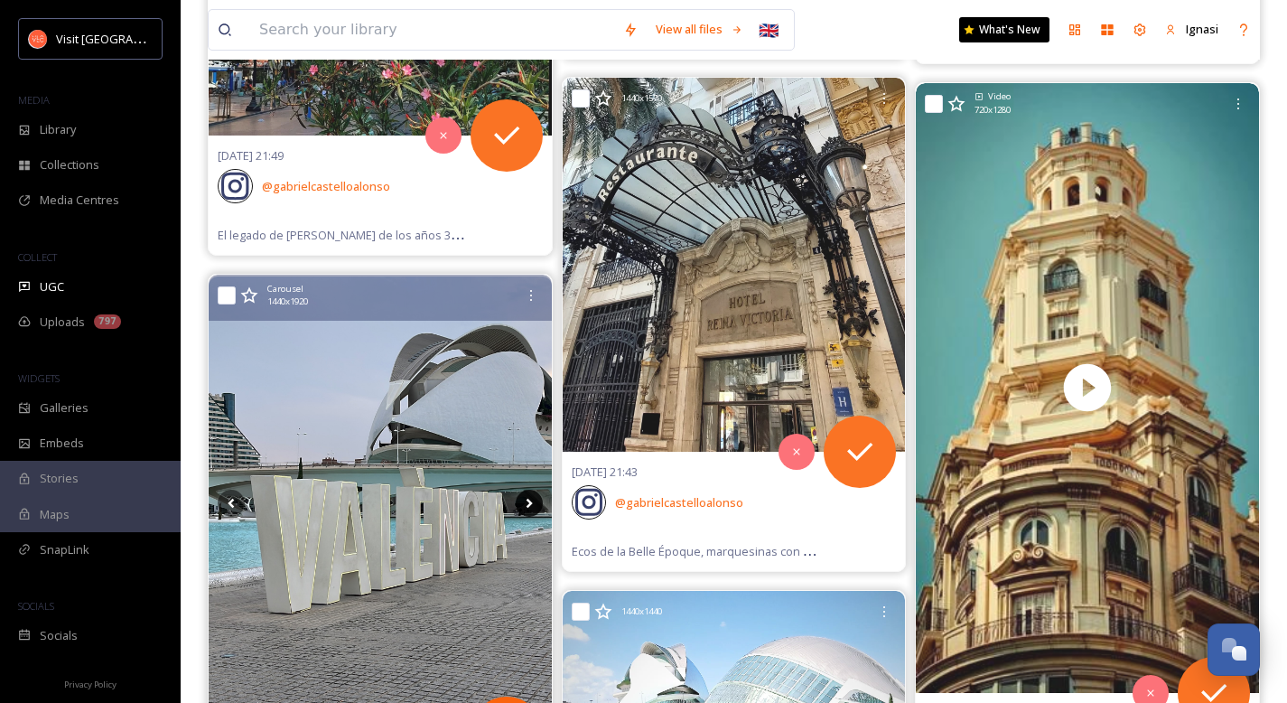
click at [528, 498] on icon at bounding box center [529, 503] width 6 height 10
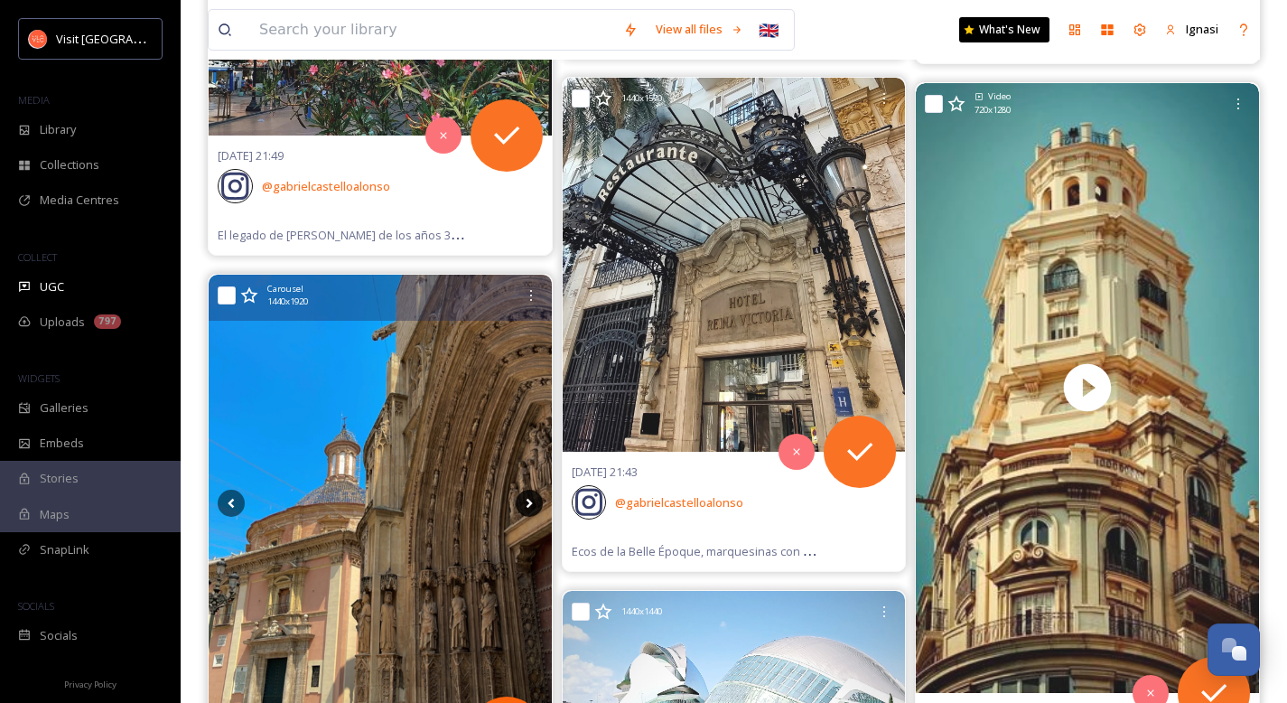
click at [528, 498] on icon at bounding box center [529, 503] width 6 height 10
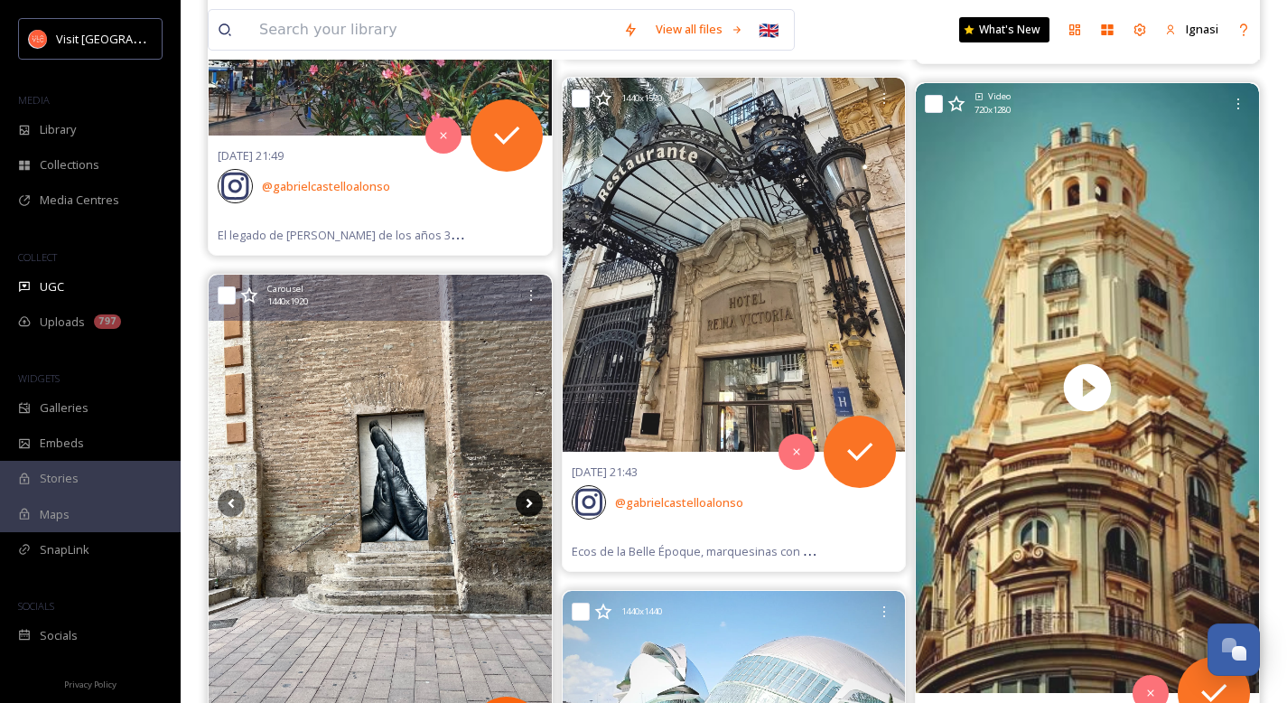
click at [528, 498] on icon at bounding box center [529, 503] width 6 height 10
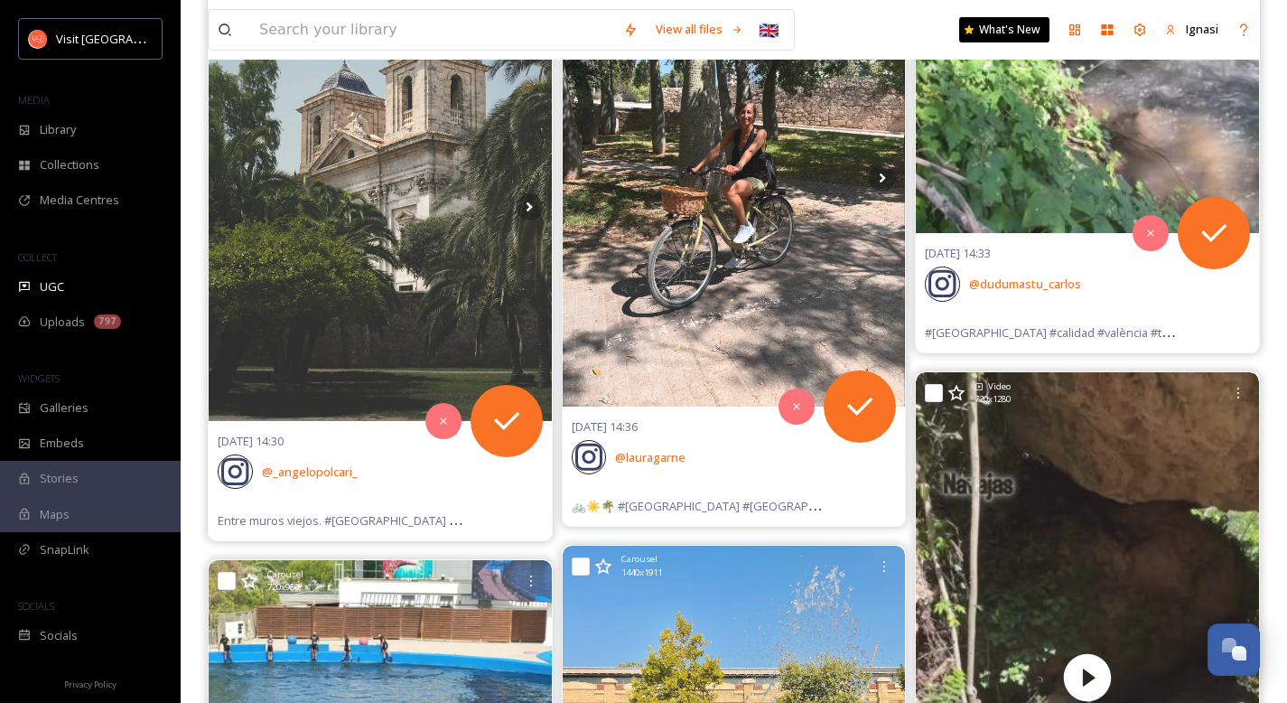
scroll to position [37167, 0]
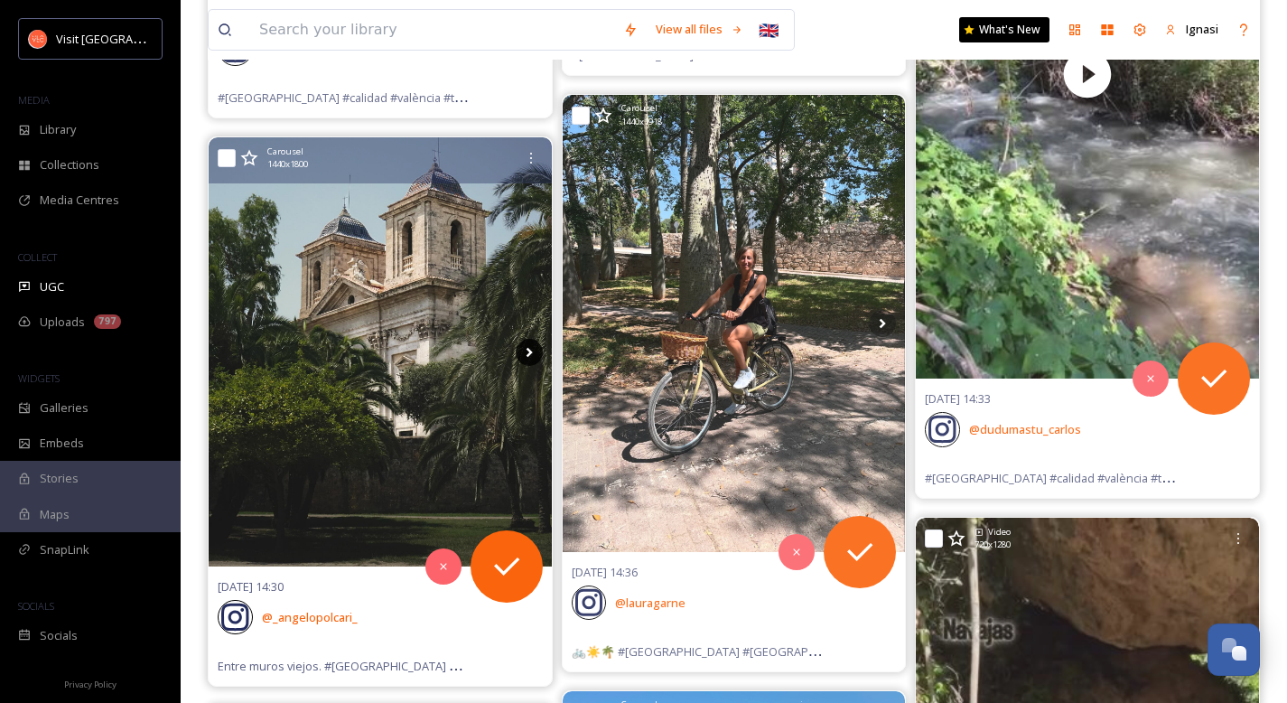
click at [529, 347] on icon at bounding box center [529, 352] width 6 height 10
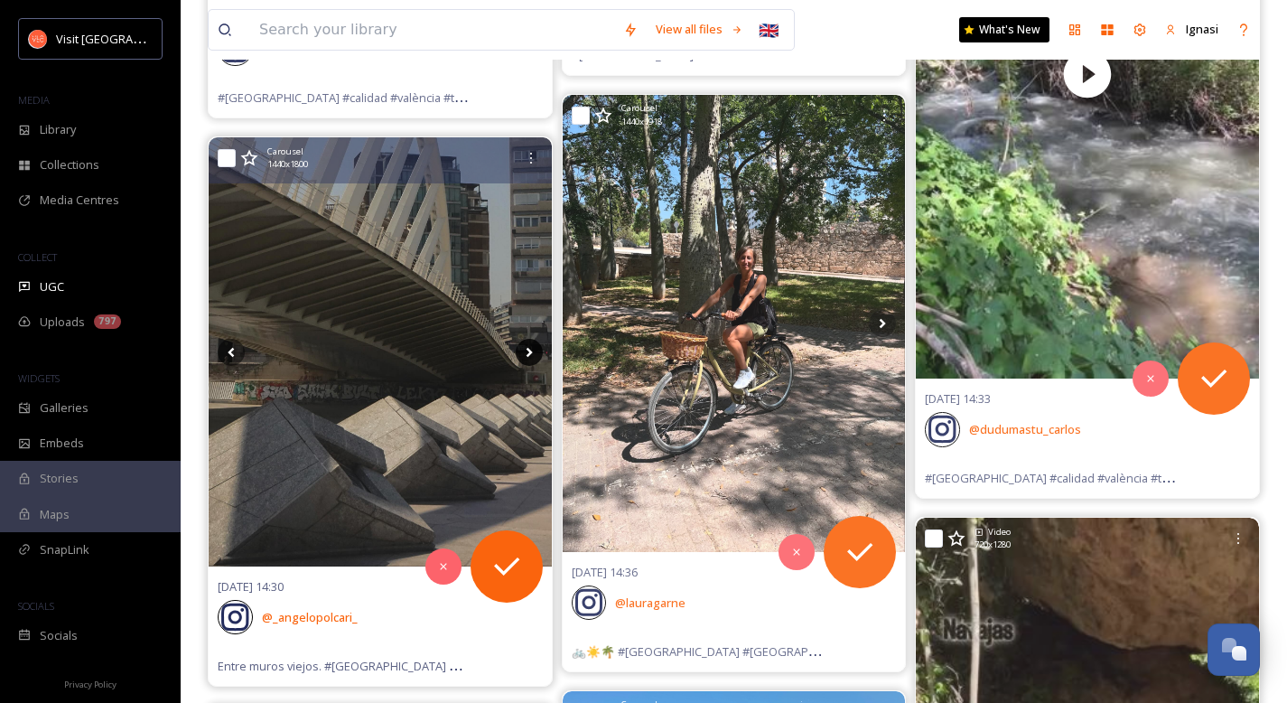
click at [530, 339] on icon at bounding box center [529, 352] width 27 height 27
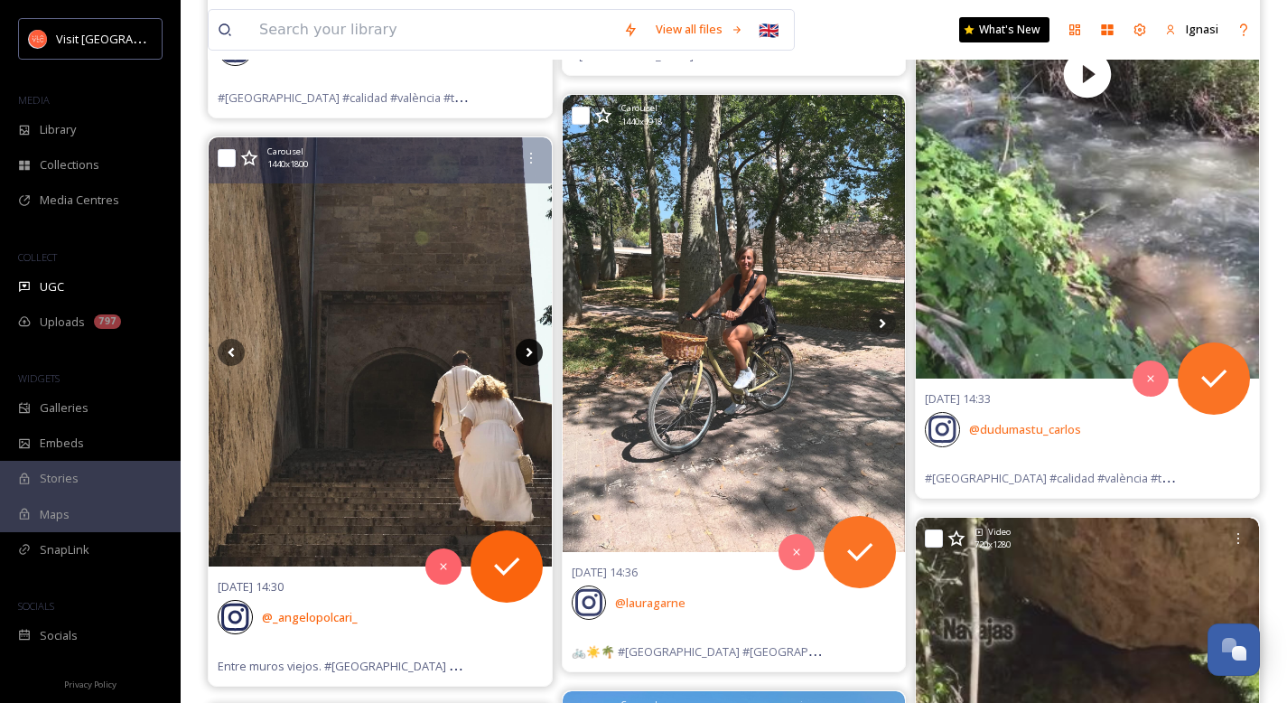
click at [530, 339] on icon at bounding box center [529, 352] width 27 height 27
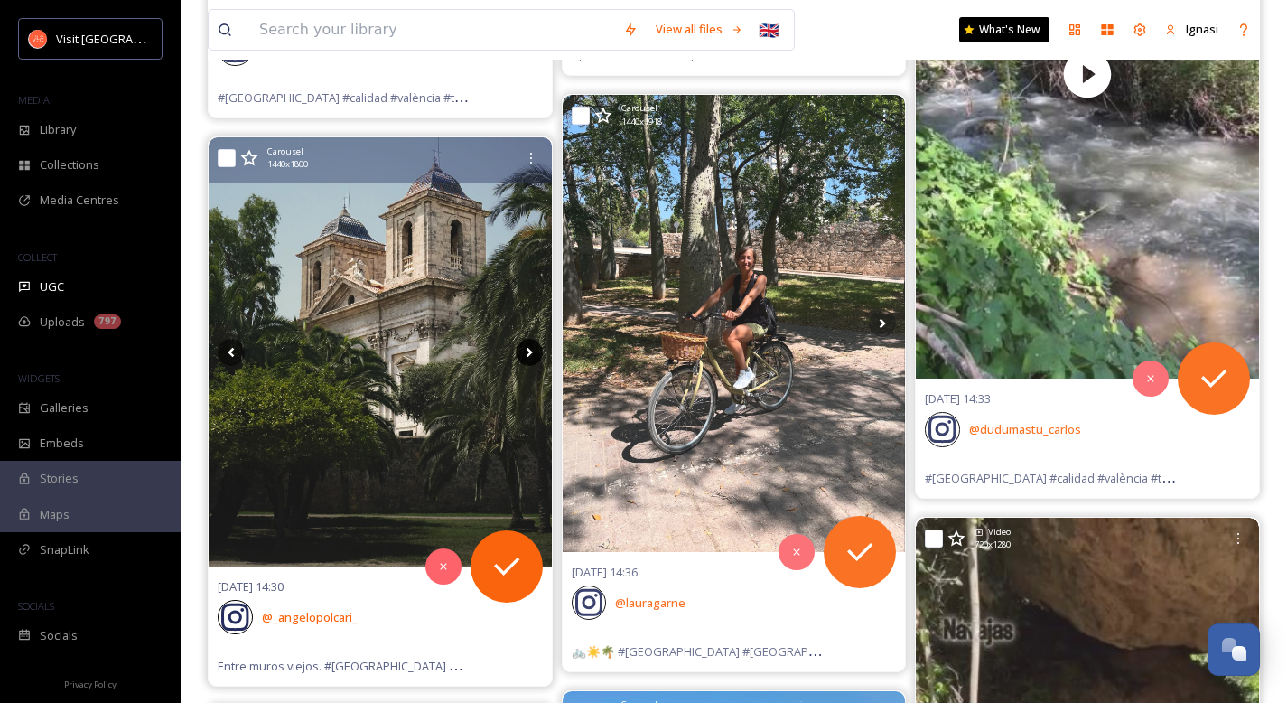
click at [530, 339] on icon at bounding box center [529, 352] width 27 height 27
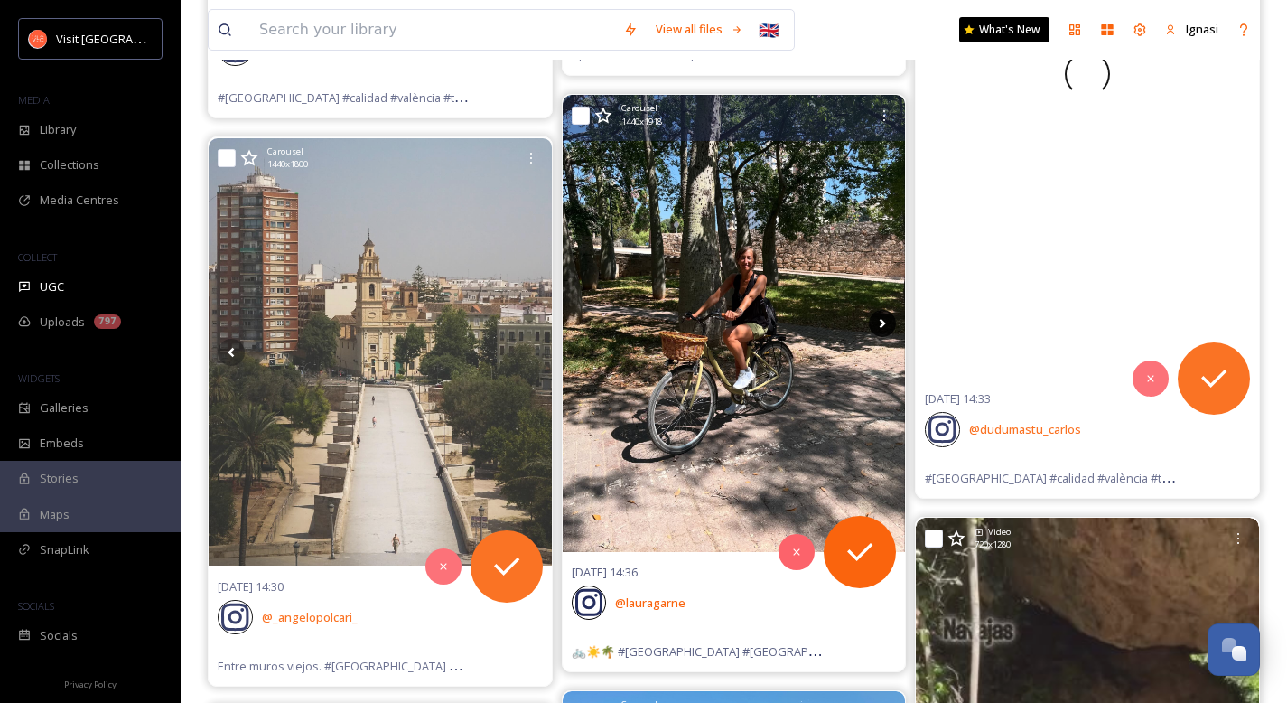
click at [885, 324] on icon at bounding box center [882, 323] width 27 height 27
click at [879, 325] on icon at bounding box center [882, 323] width 27 height 27
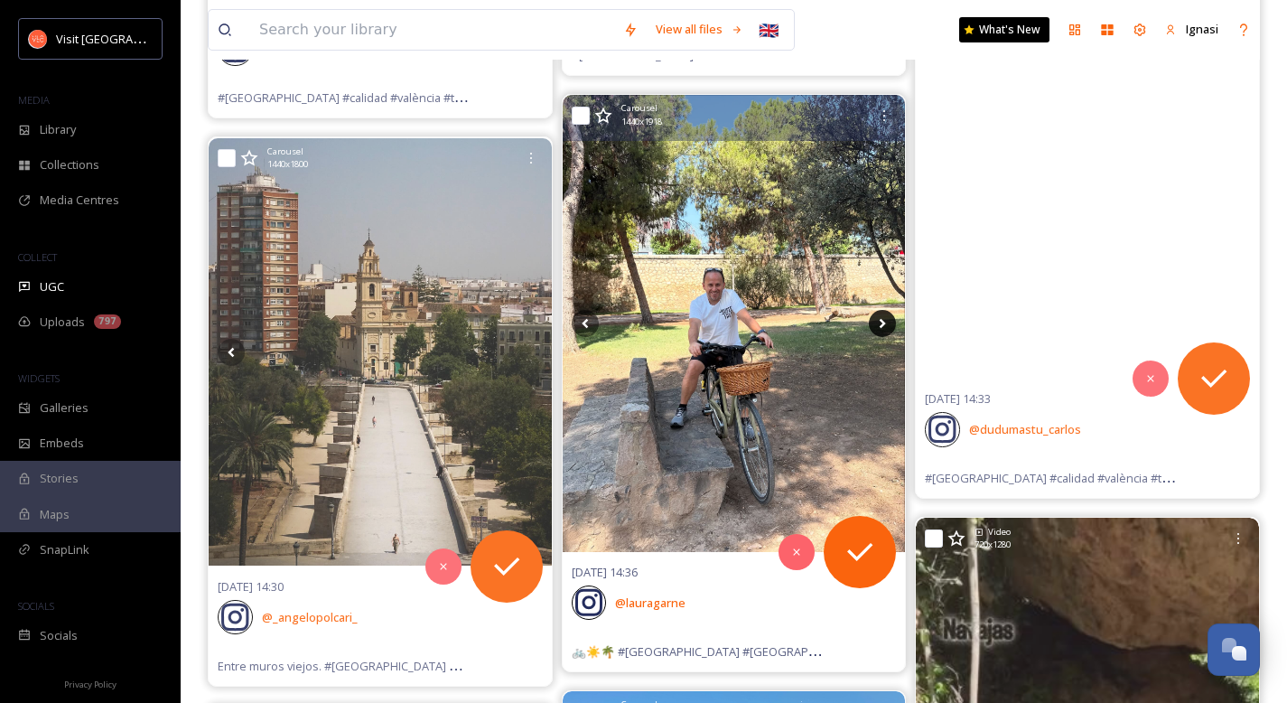
click at [883, 325] on icon at bounding box center [882, 323] width 6 height 10
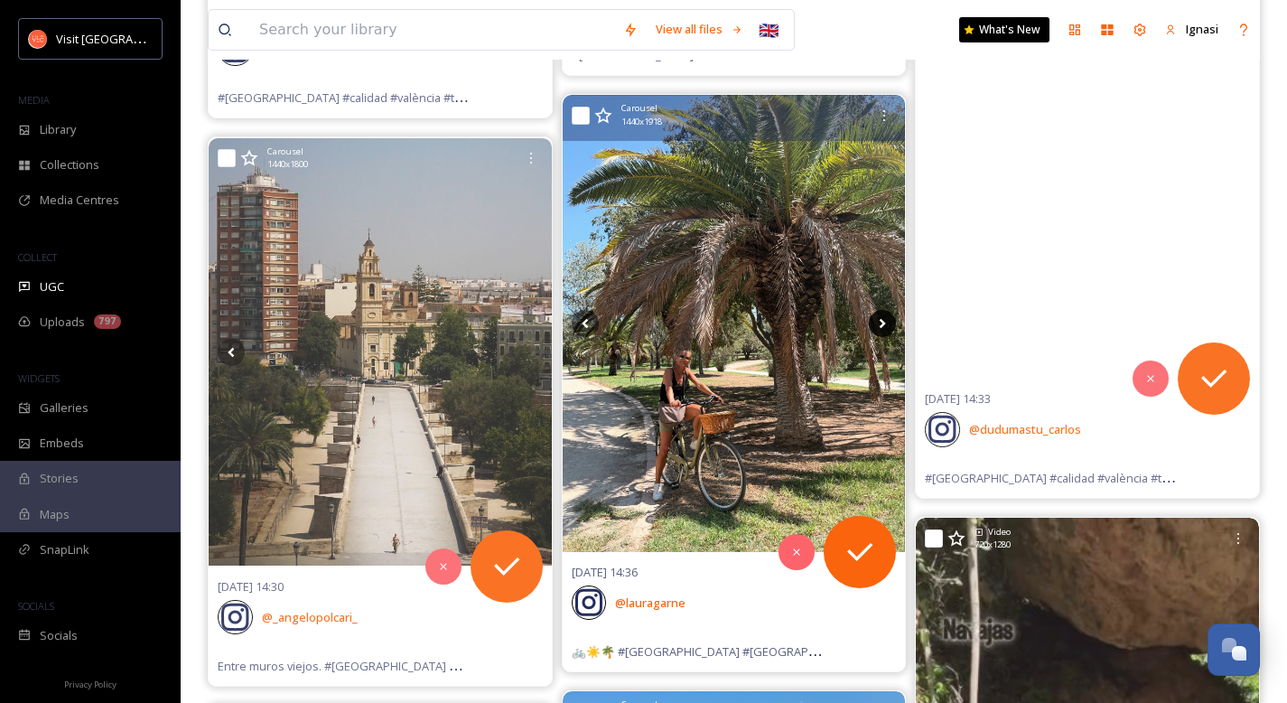
click at [883, 325] on icon at bounding box center [882, 323] width 6 height 10
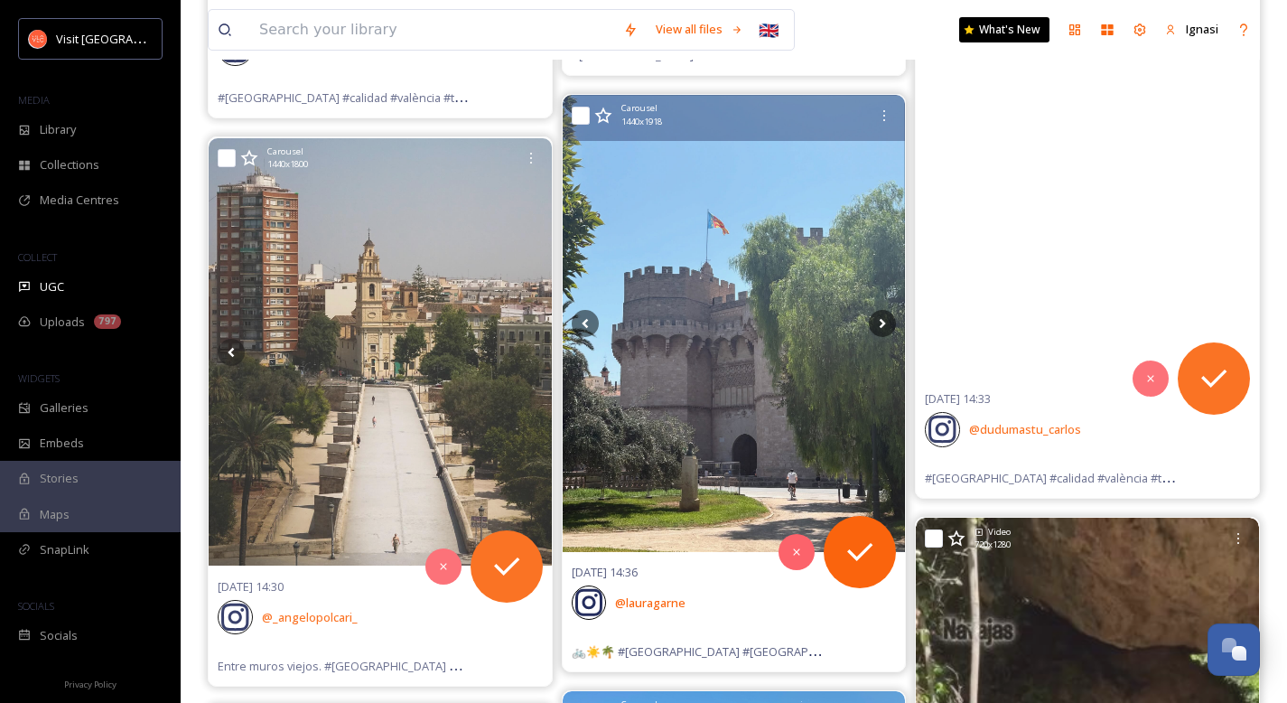
click at [740, 331] on img at bounding box center [734, 323] width 343 height 457
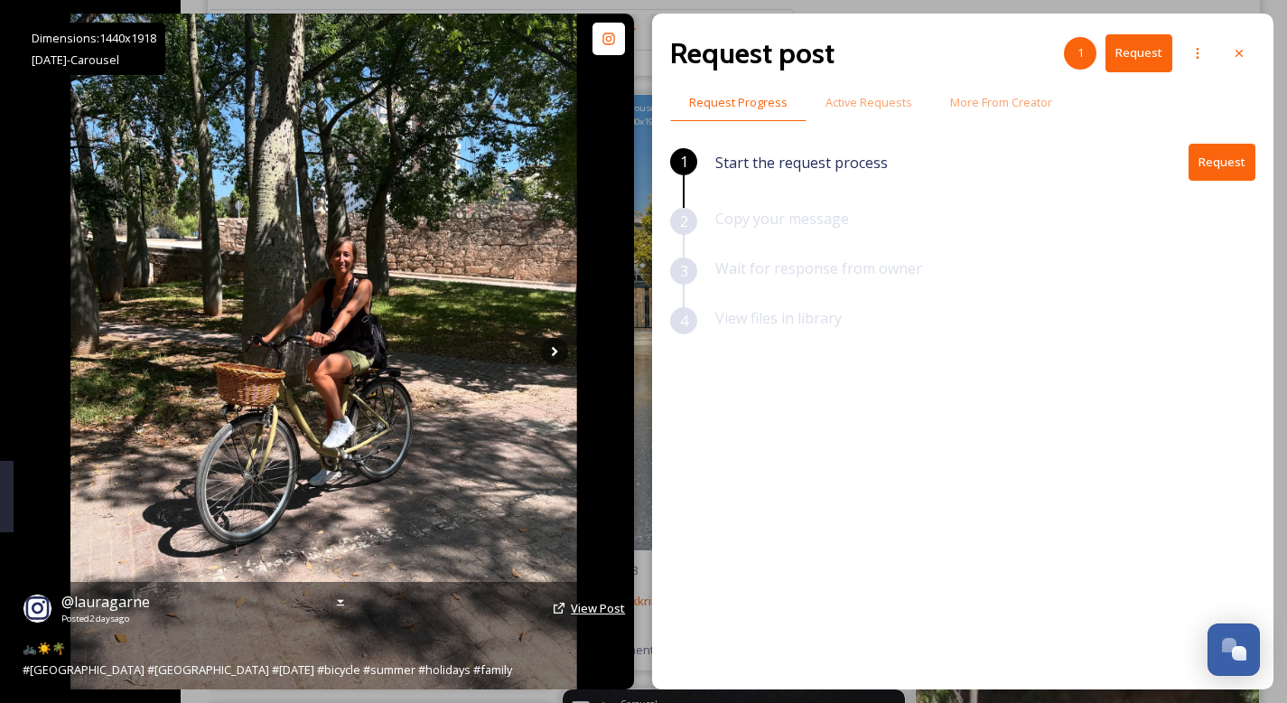
click at [587, 612] on span "View Post" at bounding box center [598, 608] width 54 height 16
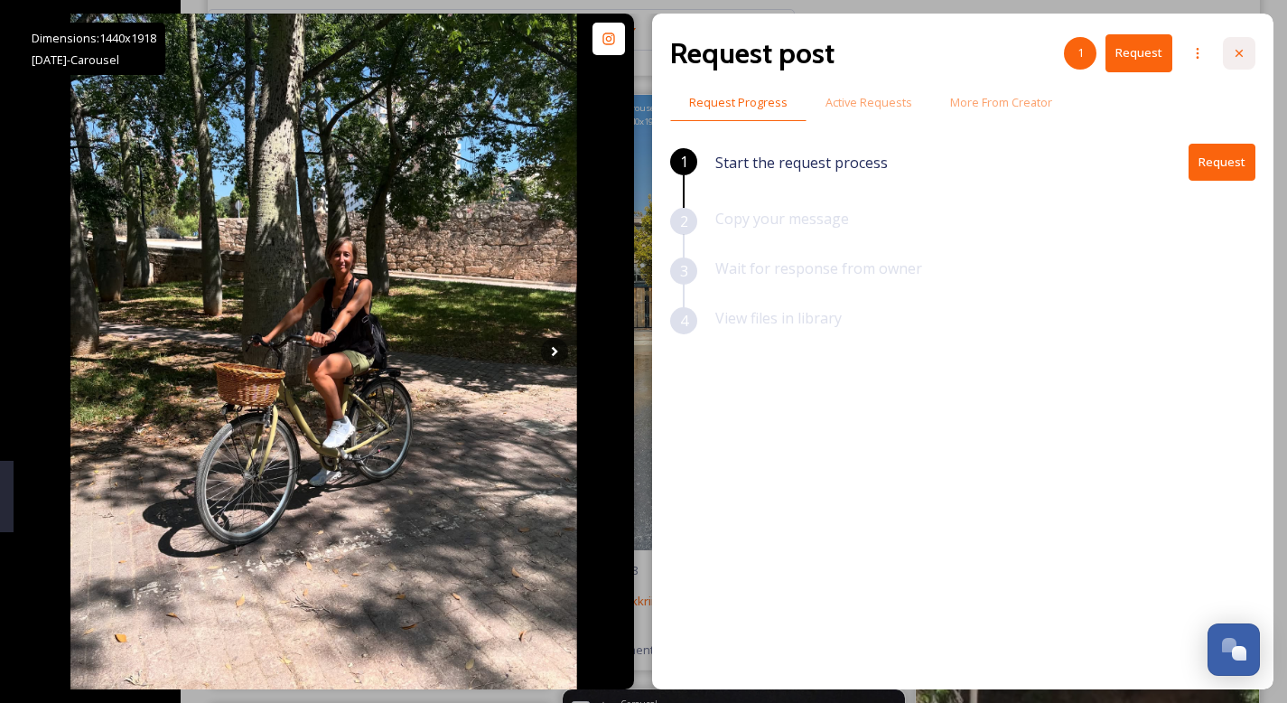
click at [1238, 50] on icon at bounding box center [1239, 53] width 14 height 14
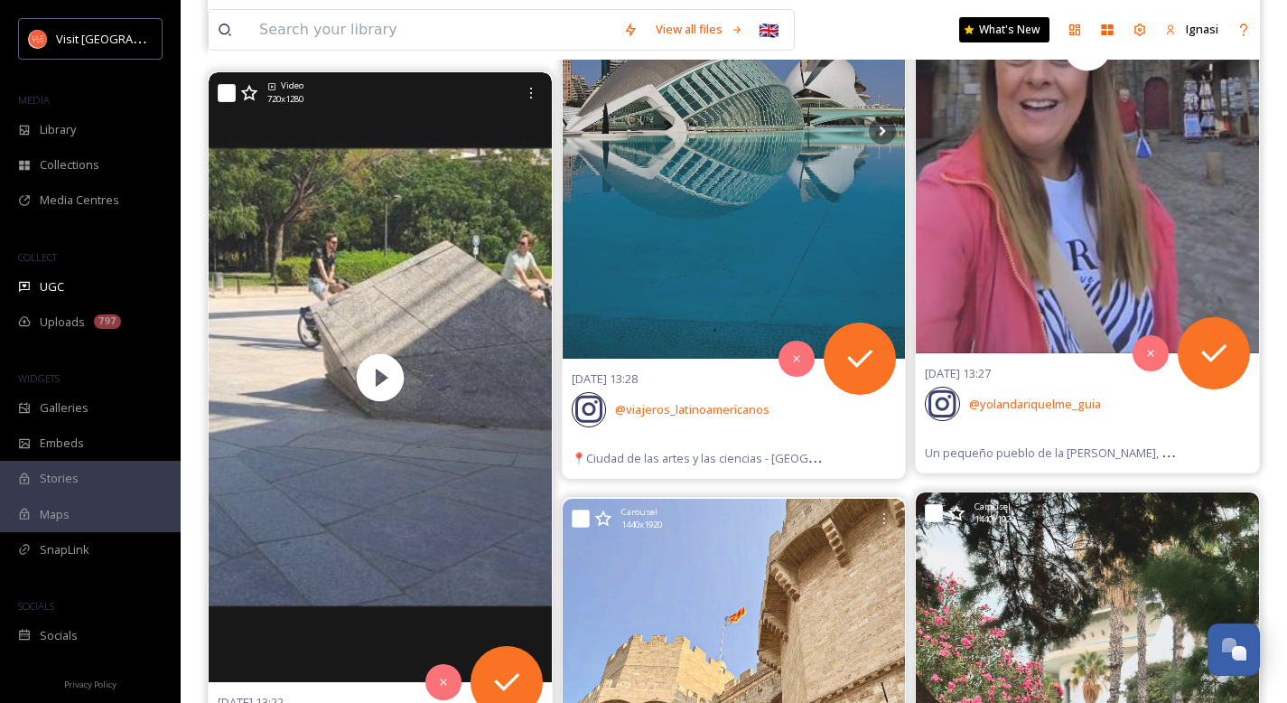
scroll to position [40216, 0]
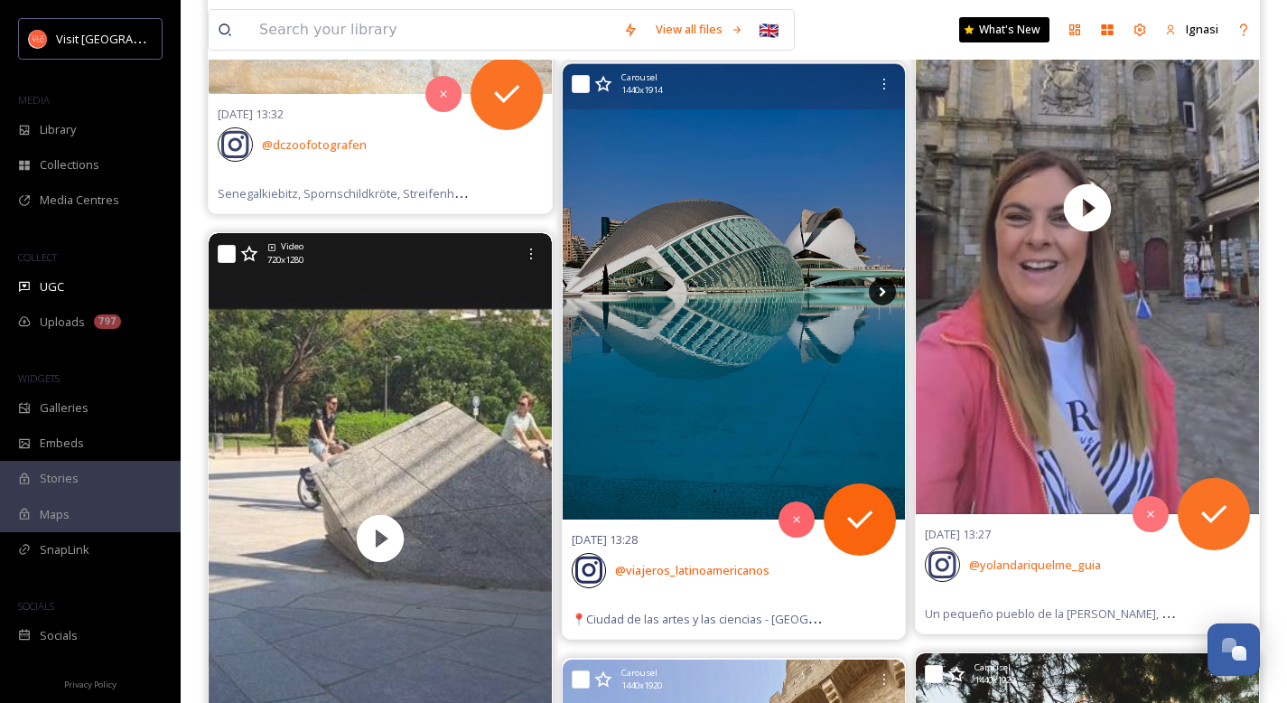
click at [877, 293] on icon at bounding box center [882, 291] width 27 height 27
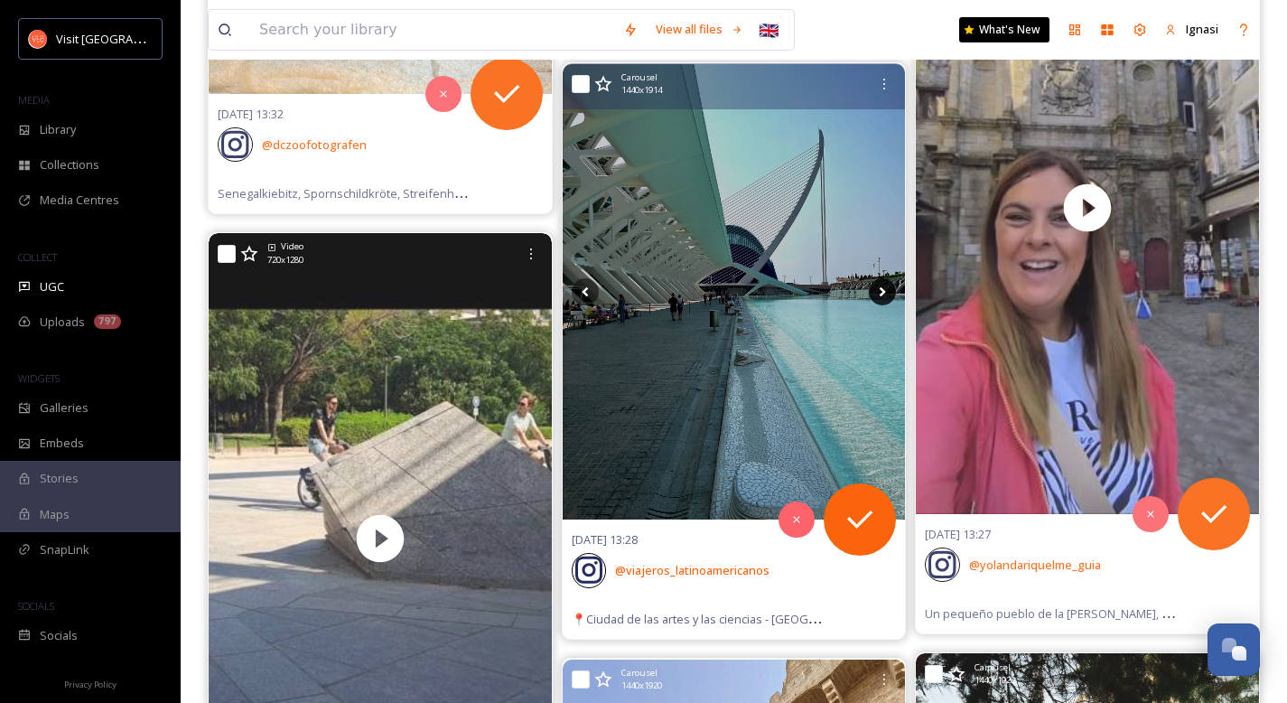
click at [885, 294] on icon at bounding box center [882, 291] width 27 height 27
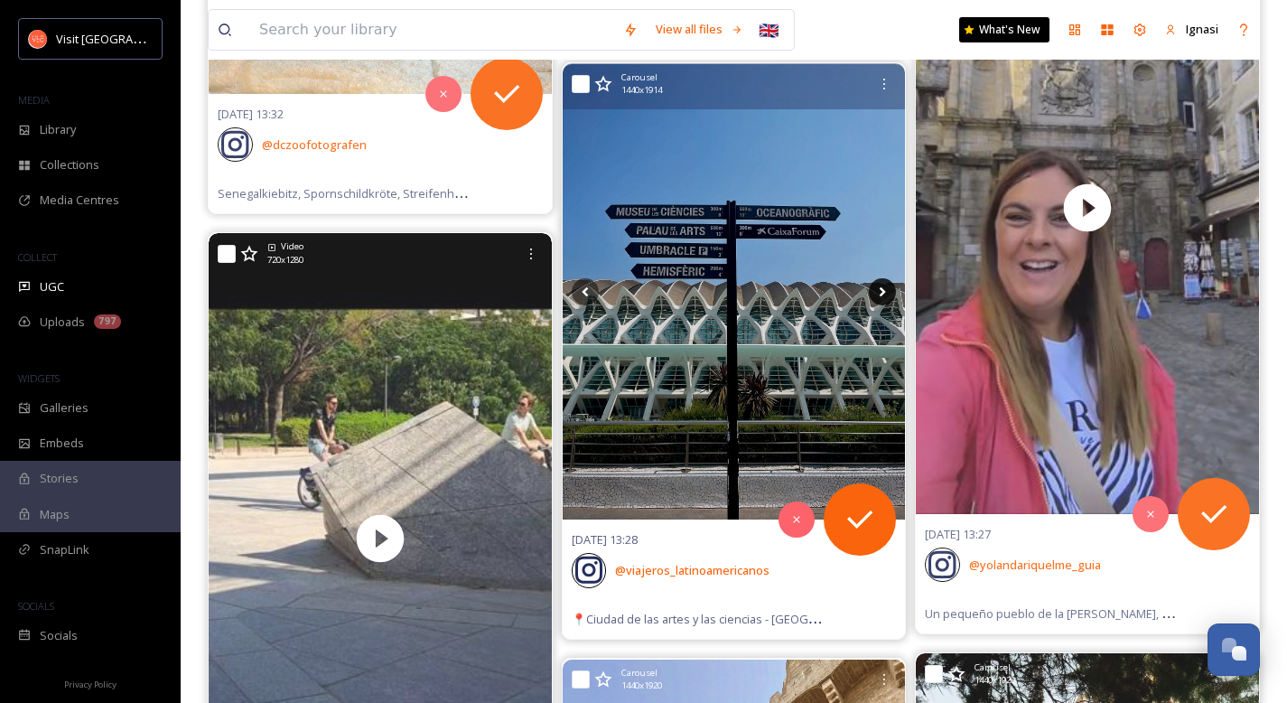
click at [885, 294] on icon at bounding box center [882, 291] width 27 height 27
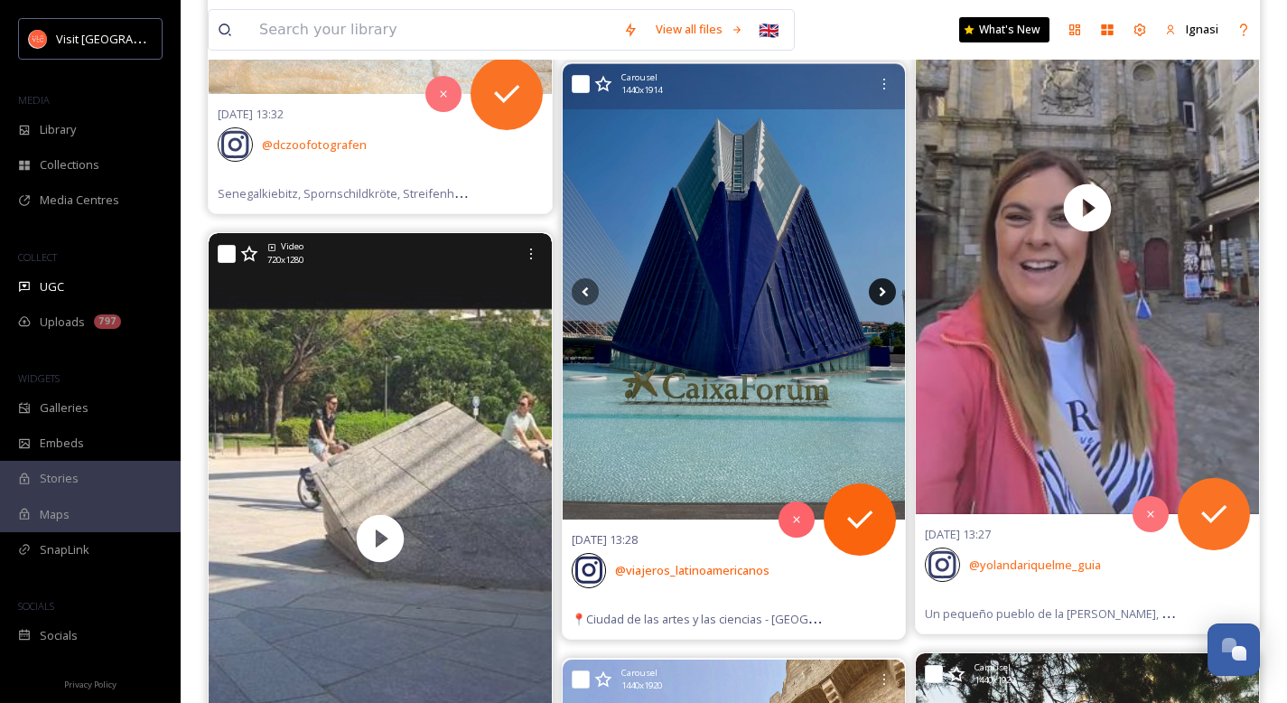
click at [885, 294] on icon at bounding box center [882, 291] width 27 height 27
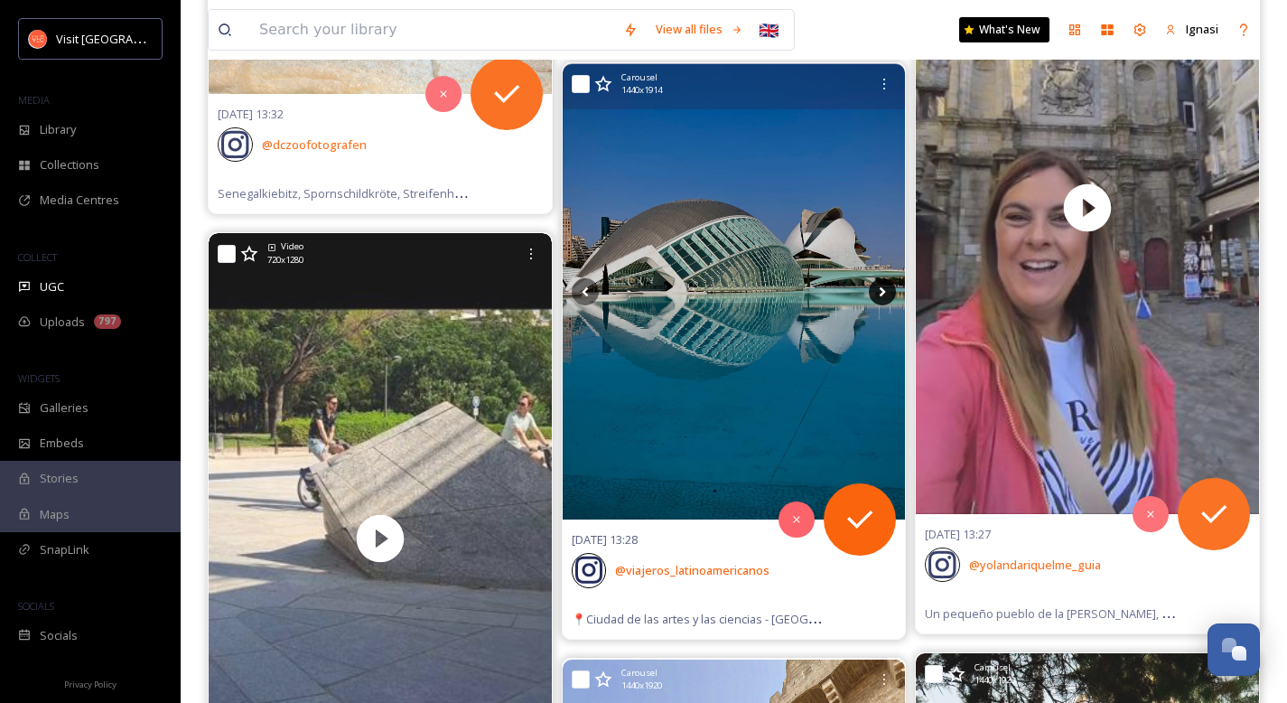
click at [885, 294] on icon at bounding box center [882, 291] width 27 height 27
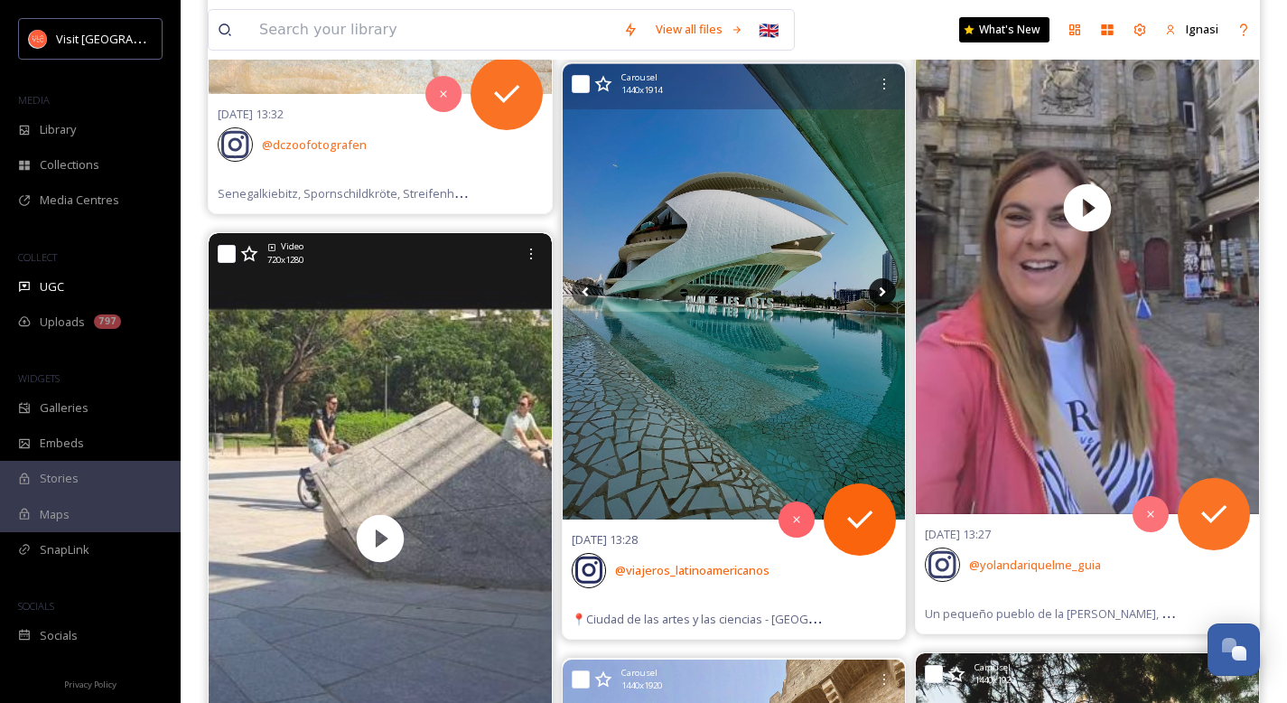
click at [885, 294] on icon at bounding box center [882, 291] width 27 height 27
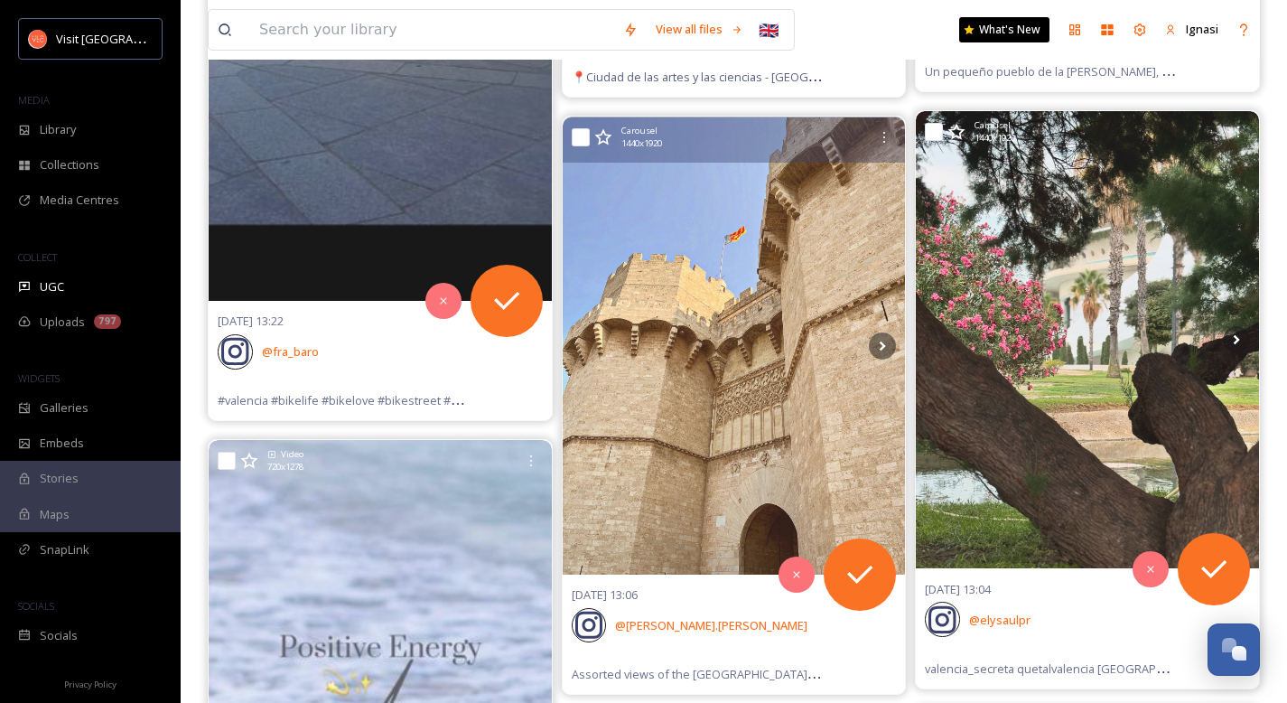
scroll to position [40756, 0]
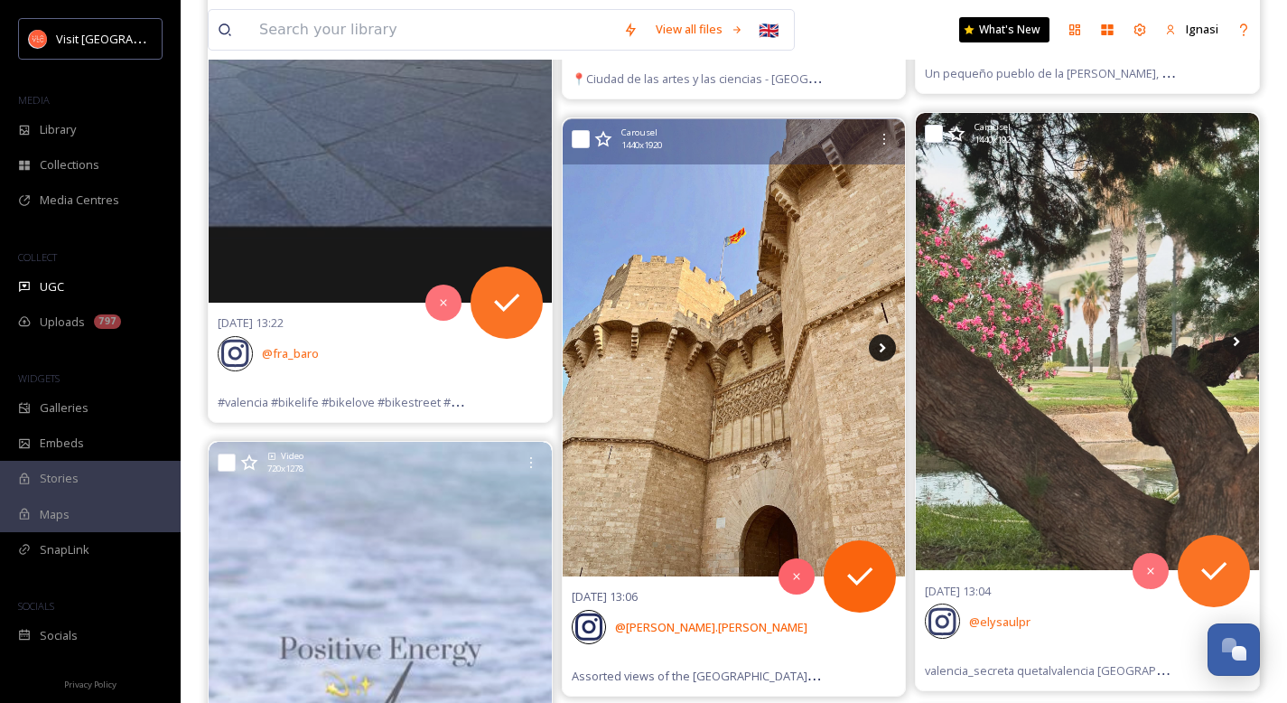
click at [880, 351] on icon at bounding box center [882, 347] width 6 height 10
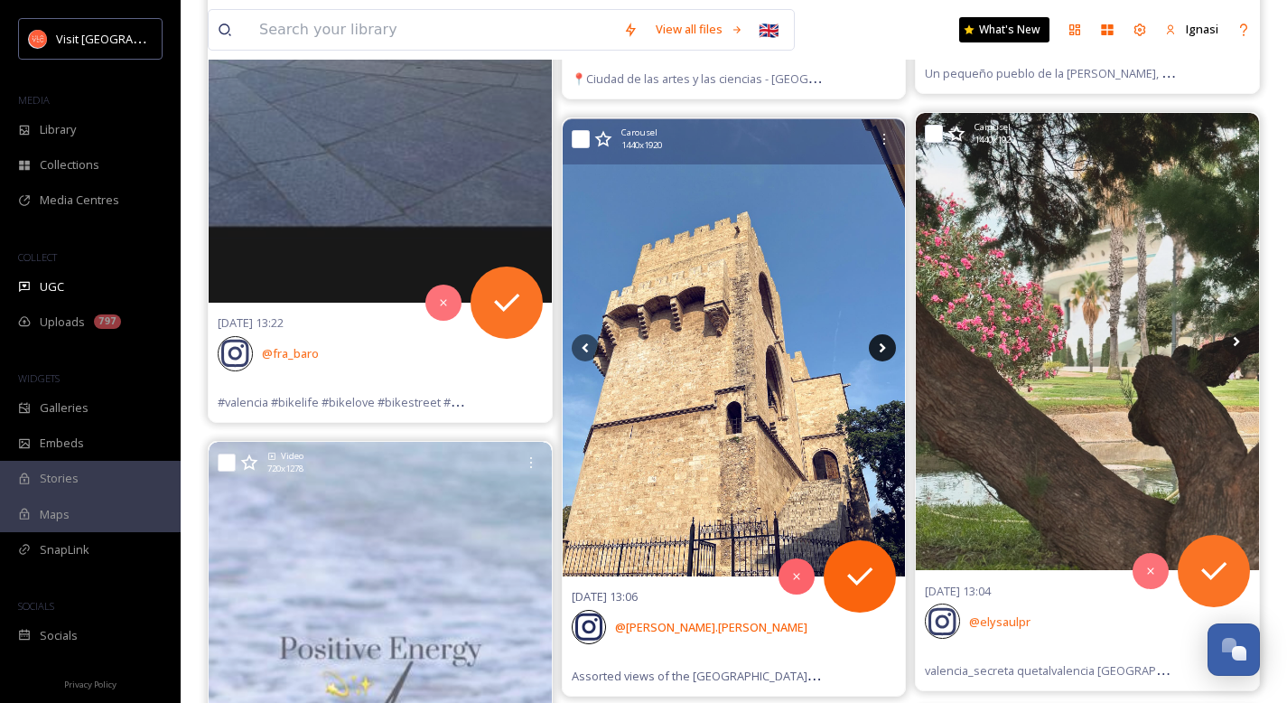
click at [880, 351] on icon at bounding box center [882, 347] width 6 height 10
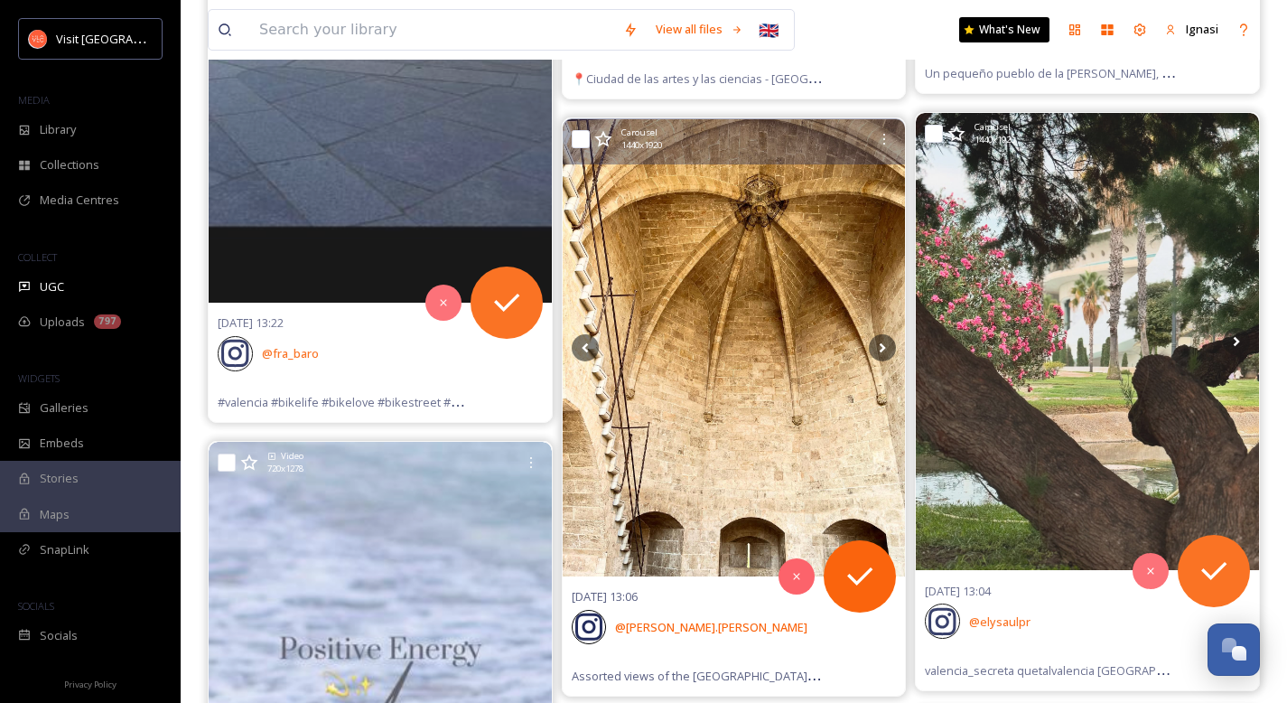
click at [796, 353] on img at bounding box center [734, 347] width 343 height 457
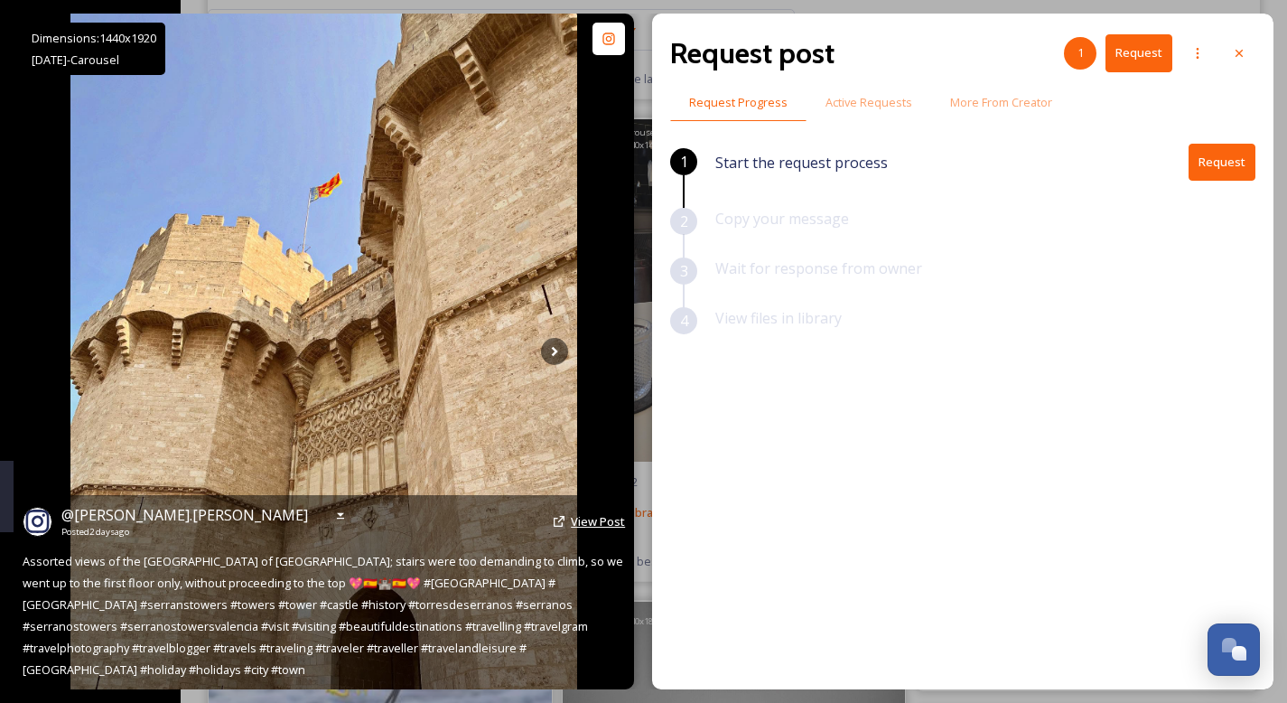
click at [588, 529] on span "View Post" at bounding box center [598, 521] width 54 height 16
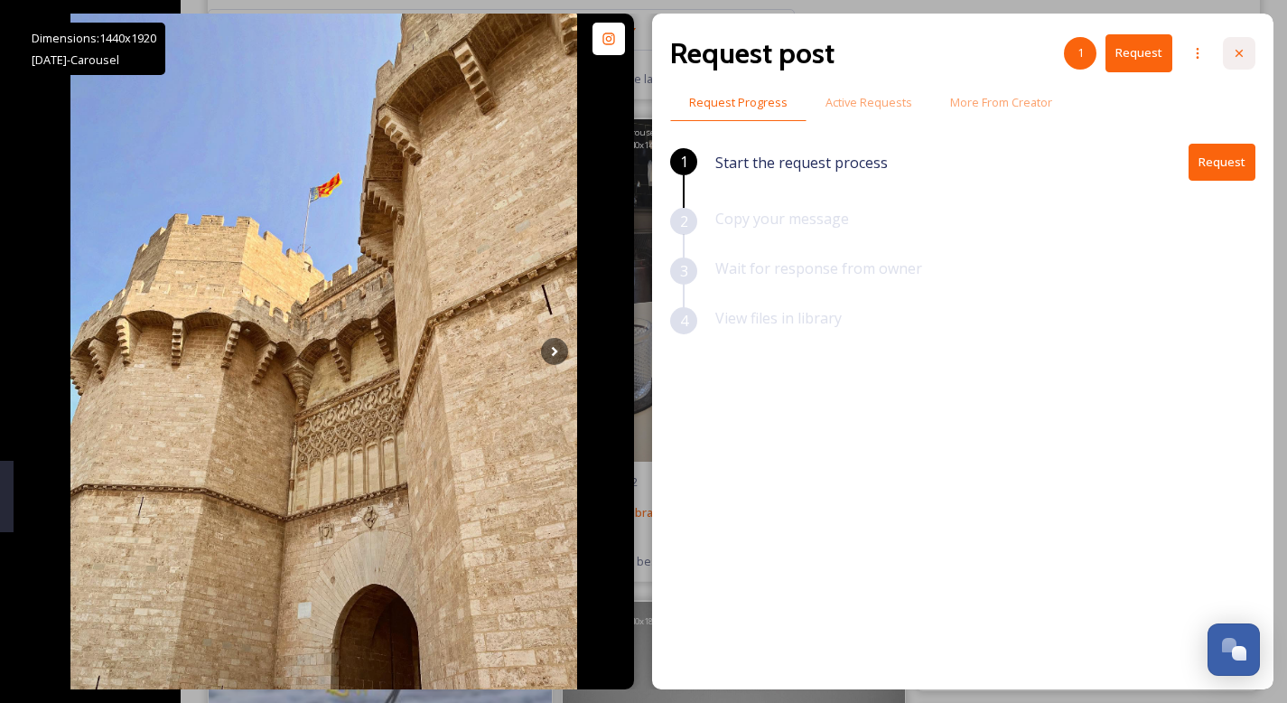
click at [1239, 56] on icon at bounding box center [1239, 53] width 14 height 14
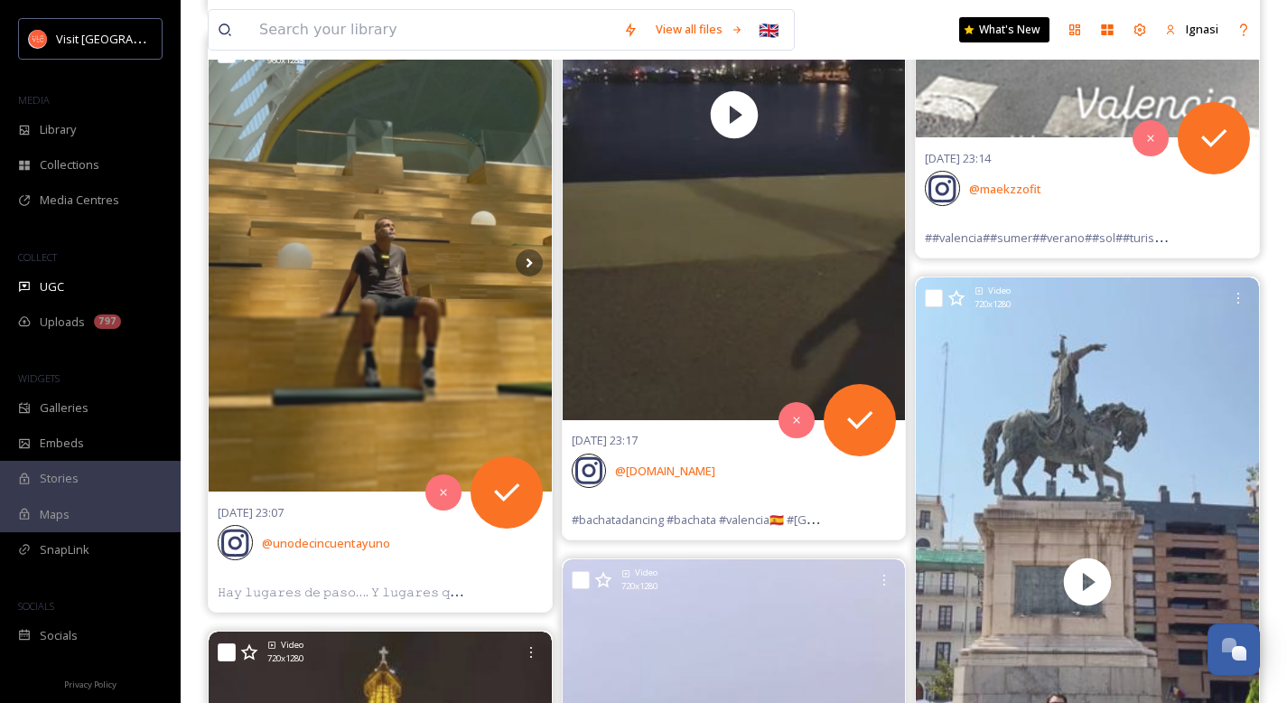
scroll to position [57497, 0]
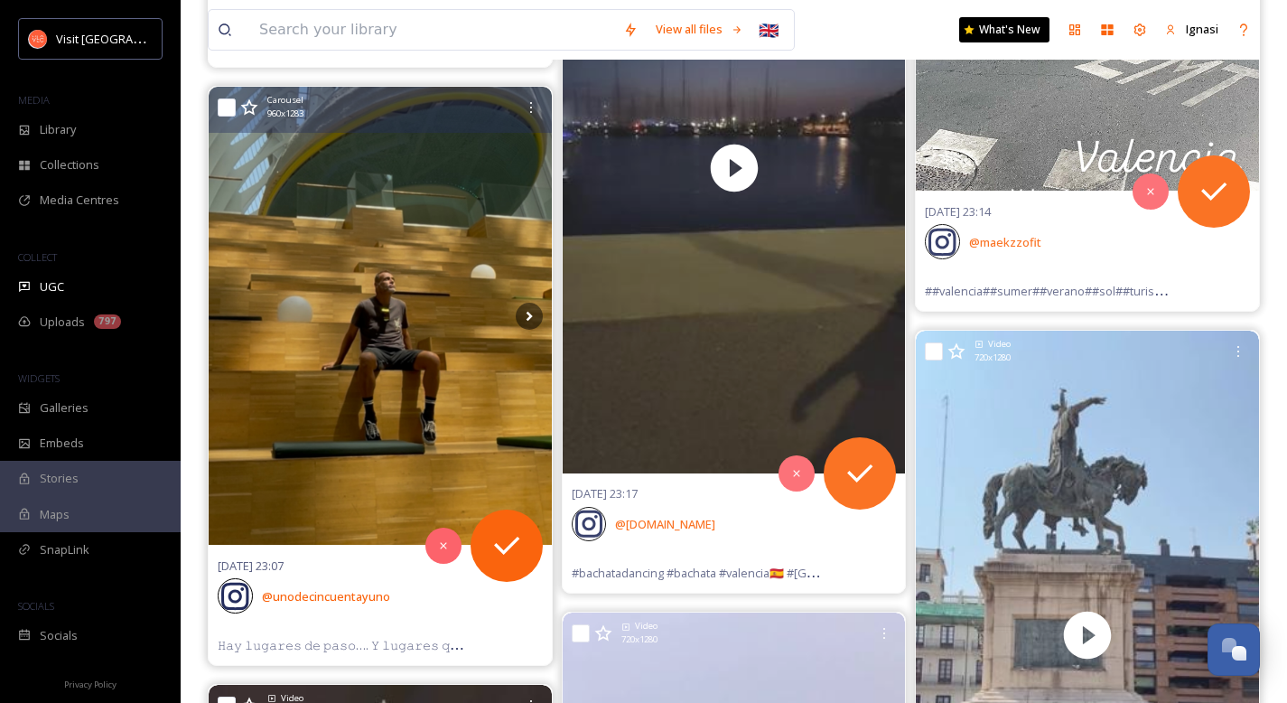
click at [446, 398] on img at bounding box center [380, 316] width 343 height 458
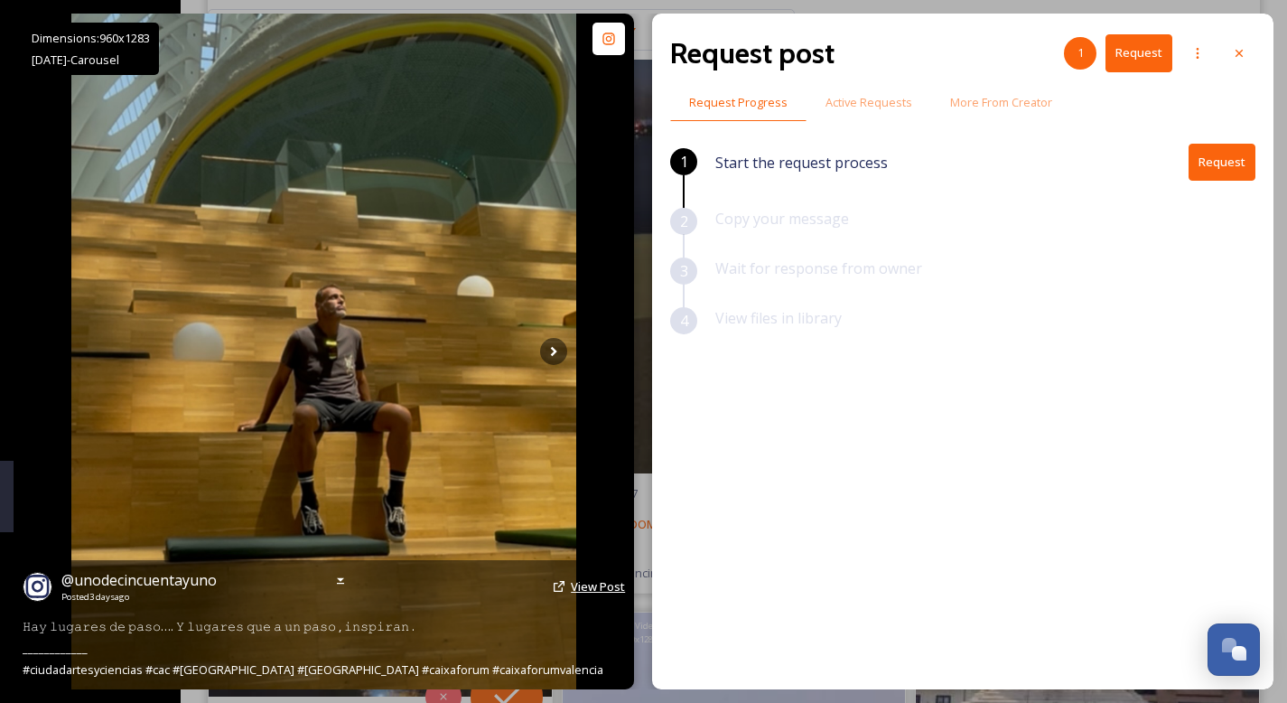
click at [572, 586] on span "View Post" at bounding box center [598, 586] width 54 height 16
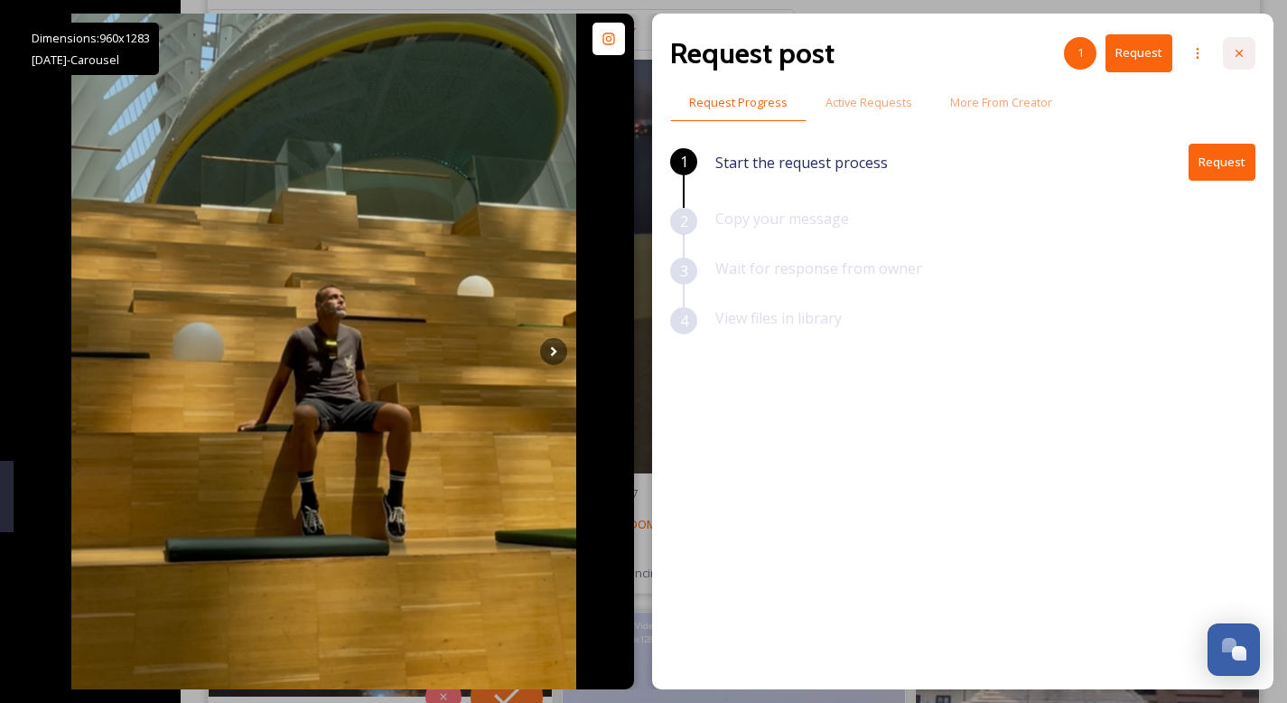
click at [1242, 53] on icon at bounding box center [1239, 53] width 14 height 14
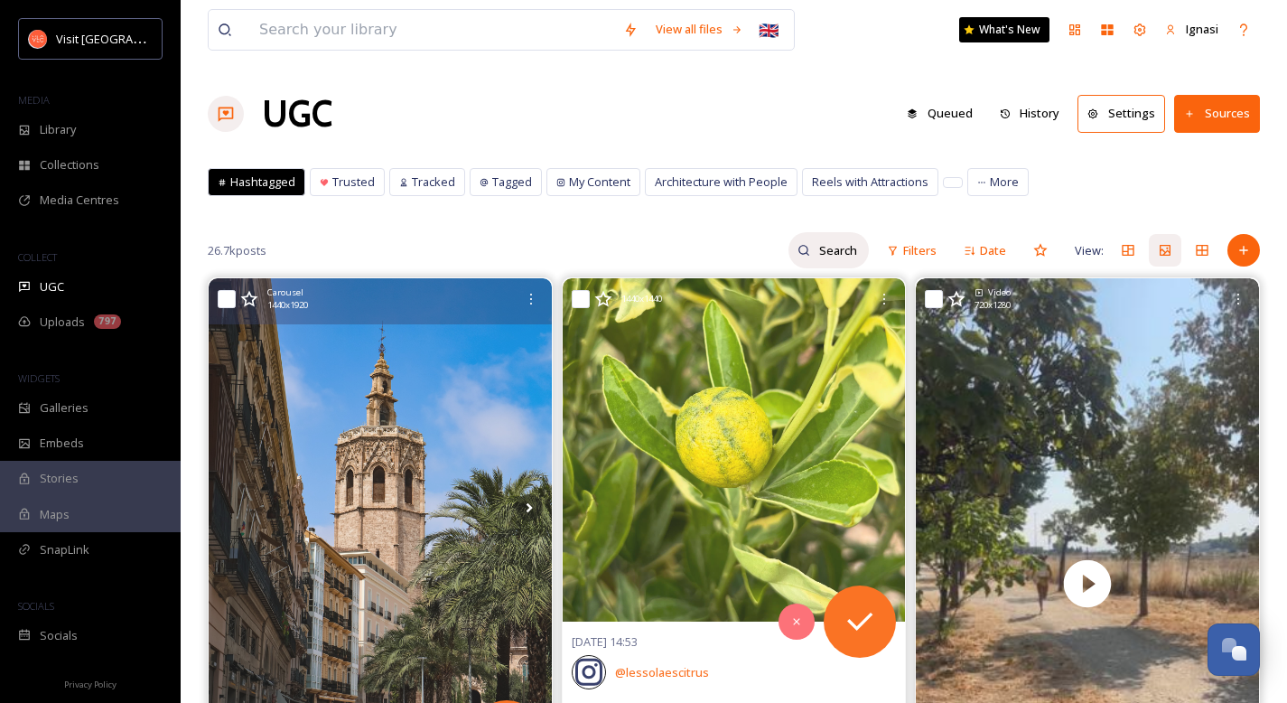
click at [835, 261] on input at bounding box center [839, 250] width 59 height 36
type input "CAIXAFORUM"
click at [853, 248] on icon at bounding box center [852, 250] width 13 height 13
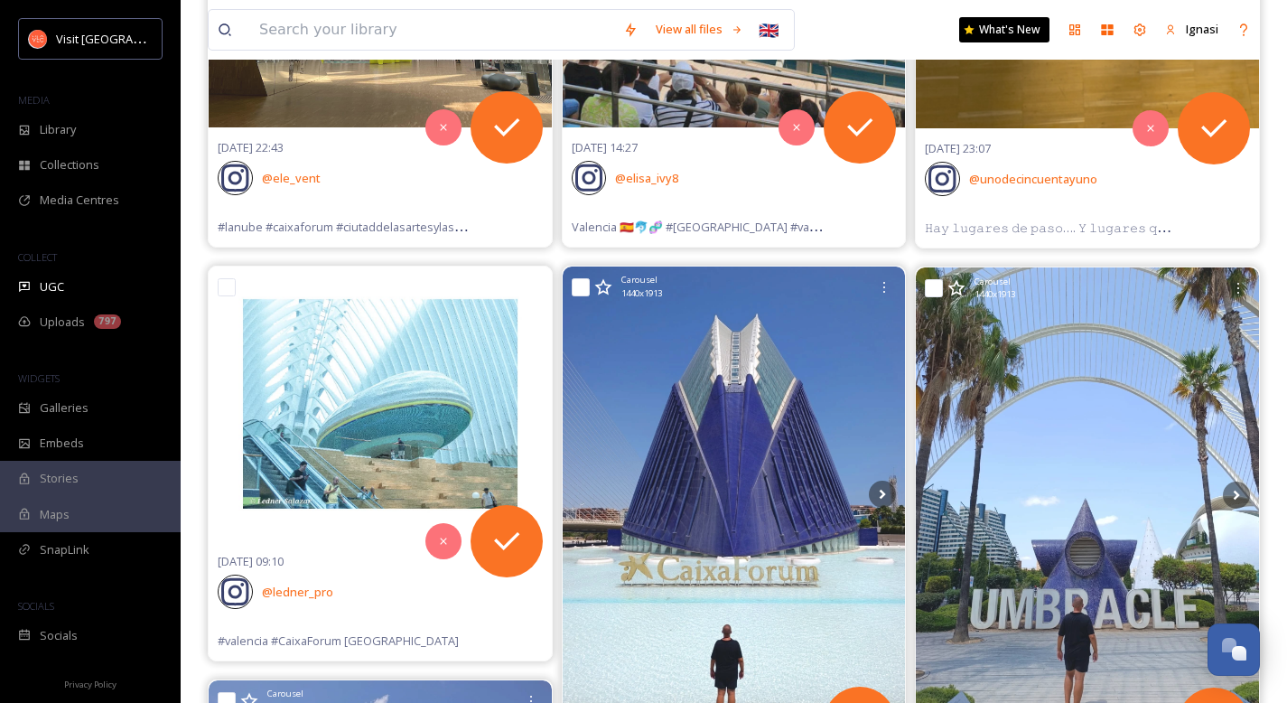
scroll to position [674, 0]
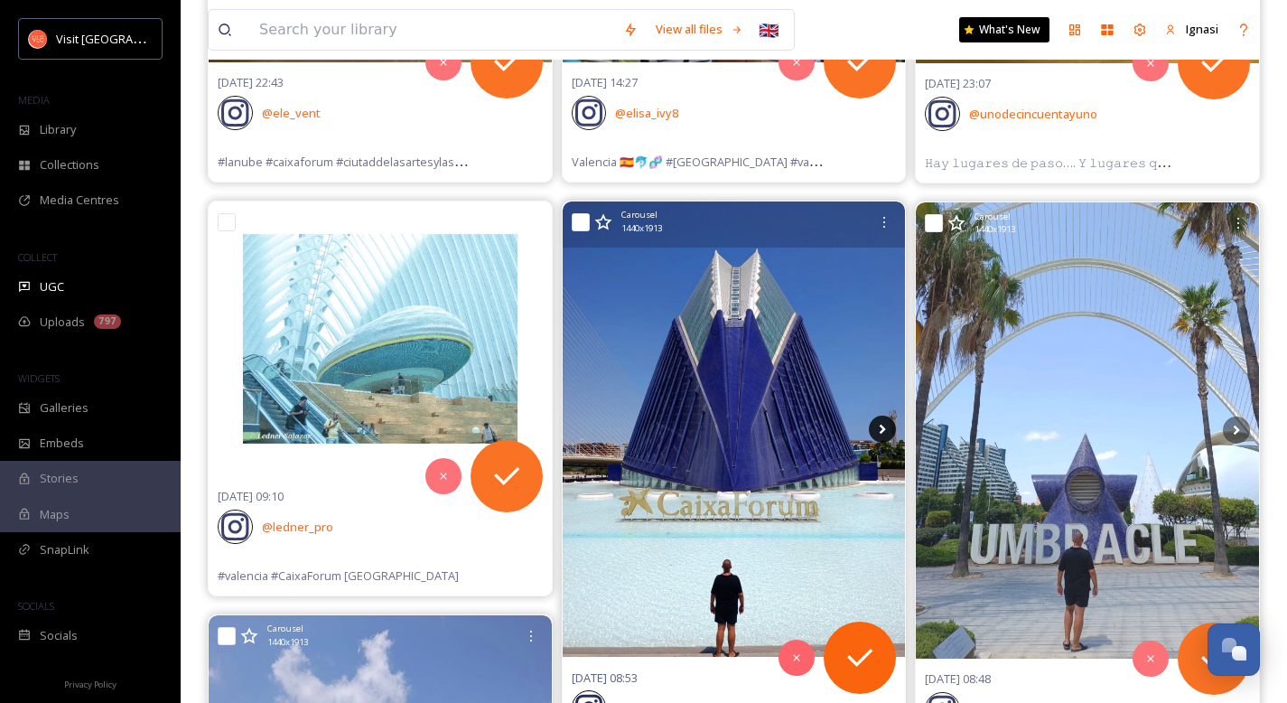
click at [879, 431] on icon at bounding box center [882, 428] width 27 height 27
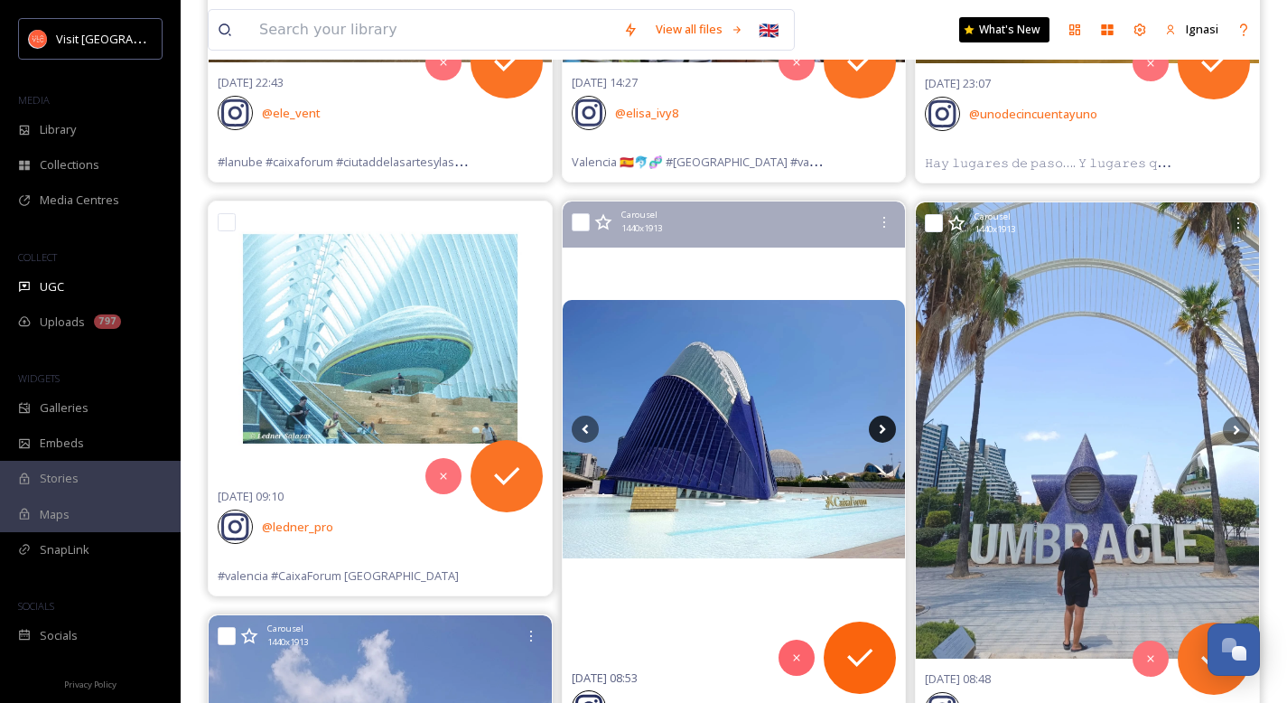
click at [884, 431] on icon at bounding box center [882, 428] width 27 height 27
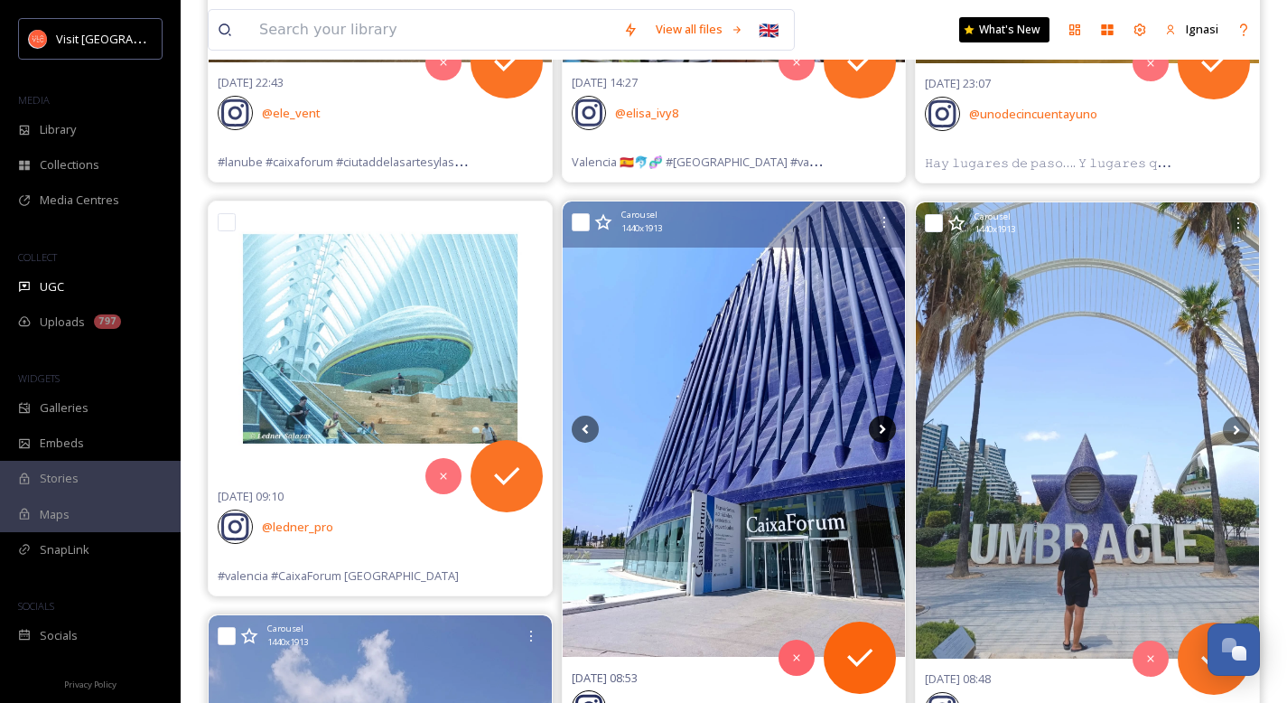
click at [884, 431] on icon at bounding box center [882, 428] width 27 height 27
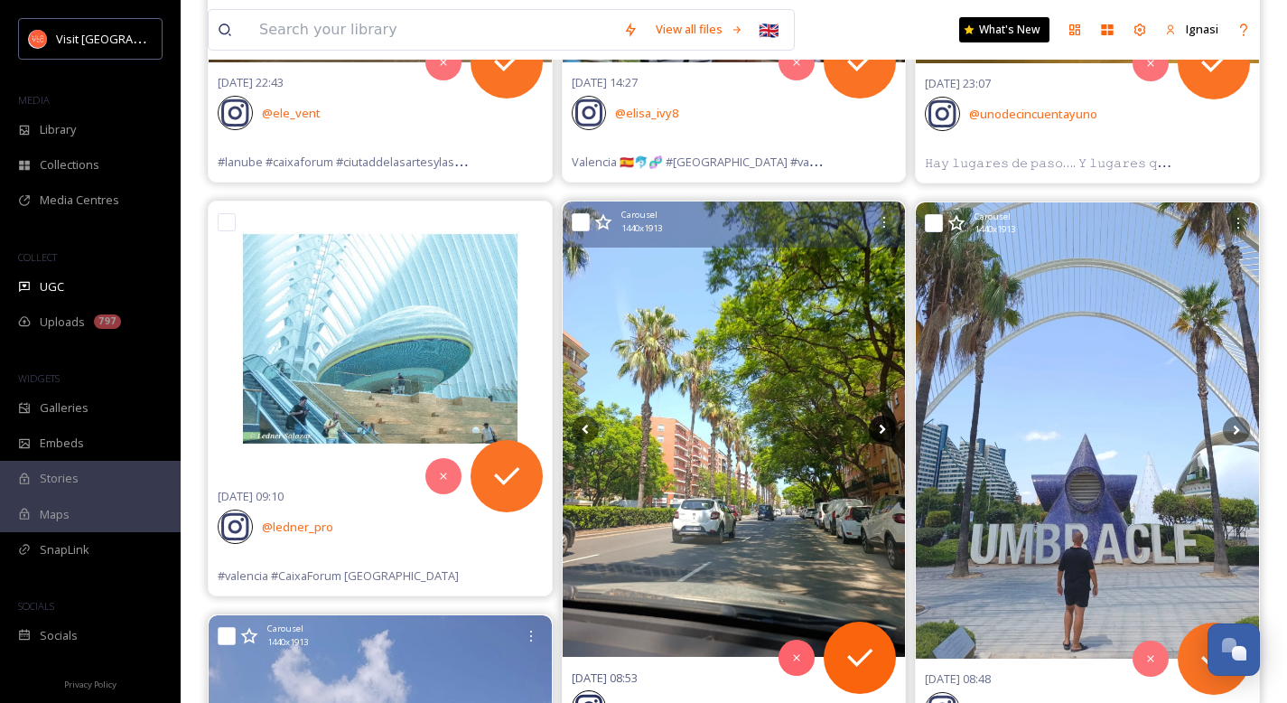
click at [884, 431] on icon at bounding box center [882, 428] width 27 height 27
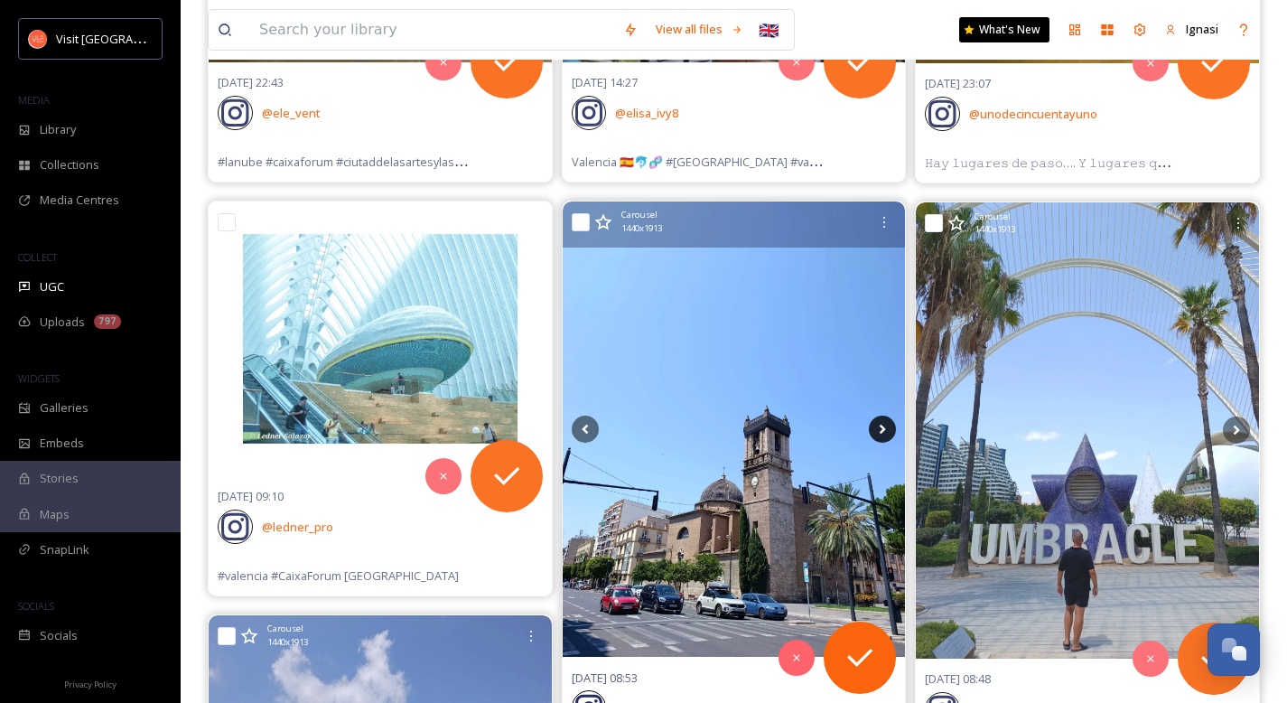
click at [884, 431] on icon at bounding box center [882, 428] width 27 height 27
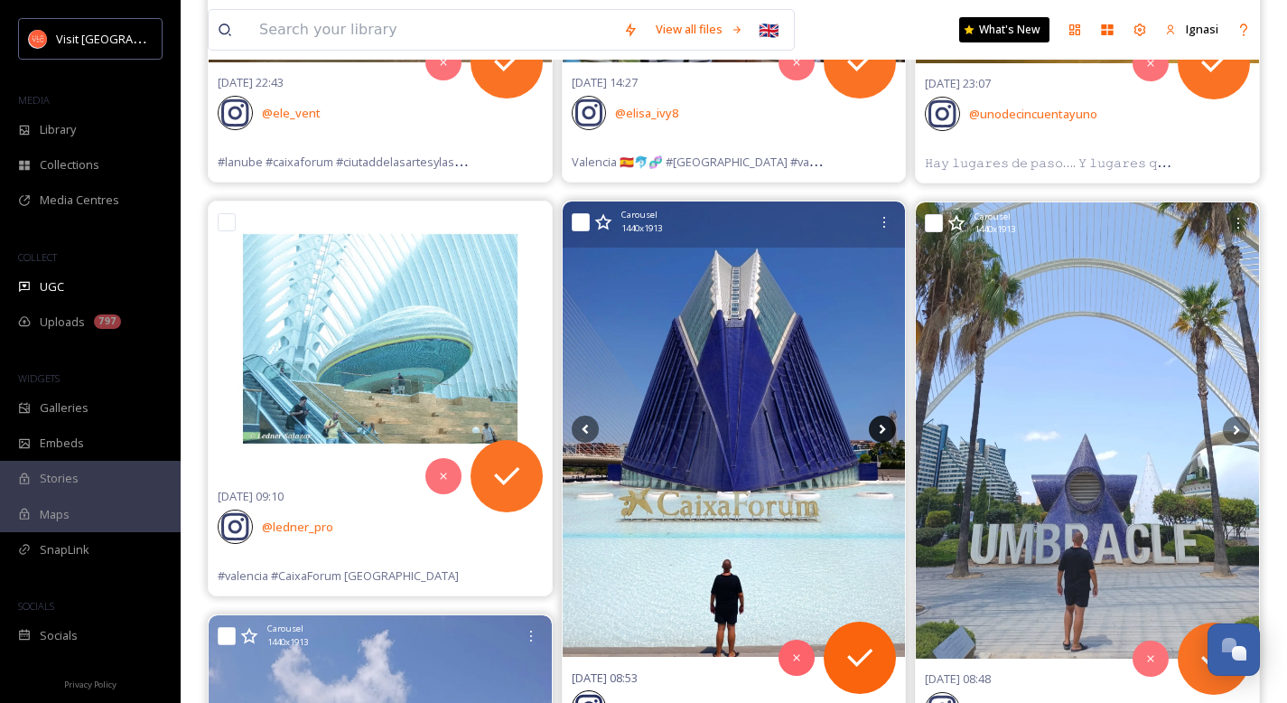
click at [884, 431] on icon at bounding box center [882, 428] width 27 height 27
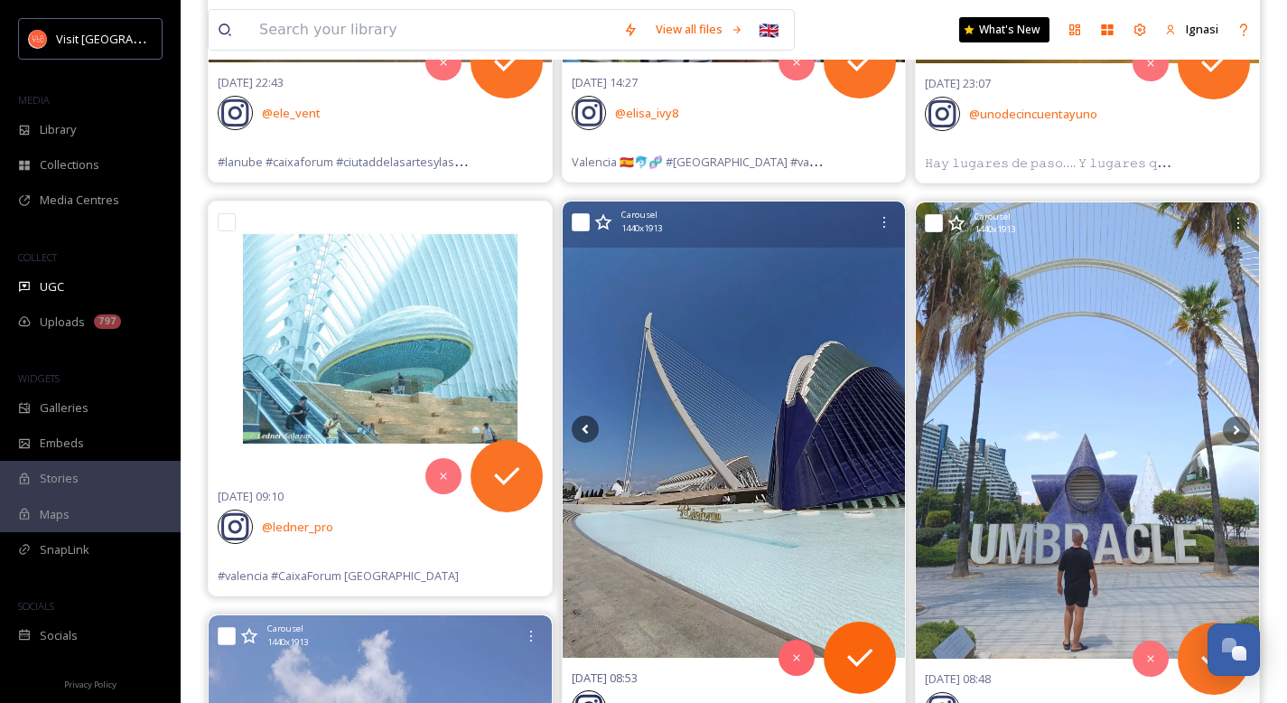
click at [884, 431] on icon at bounding box center [882, 428] width 27 height 27
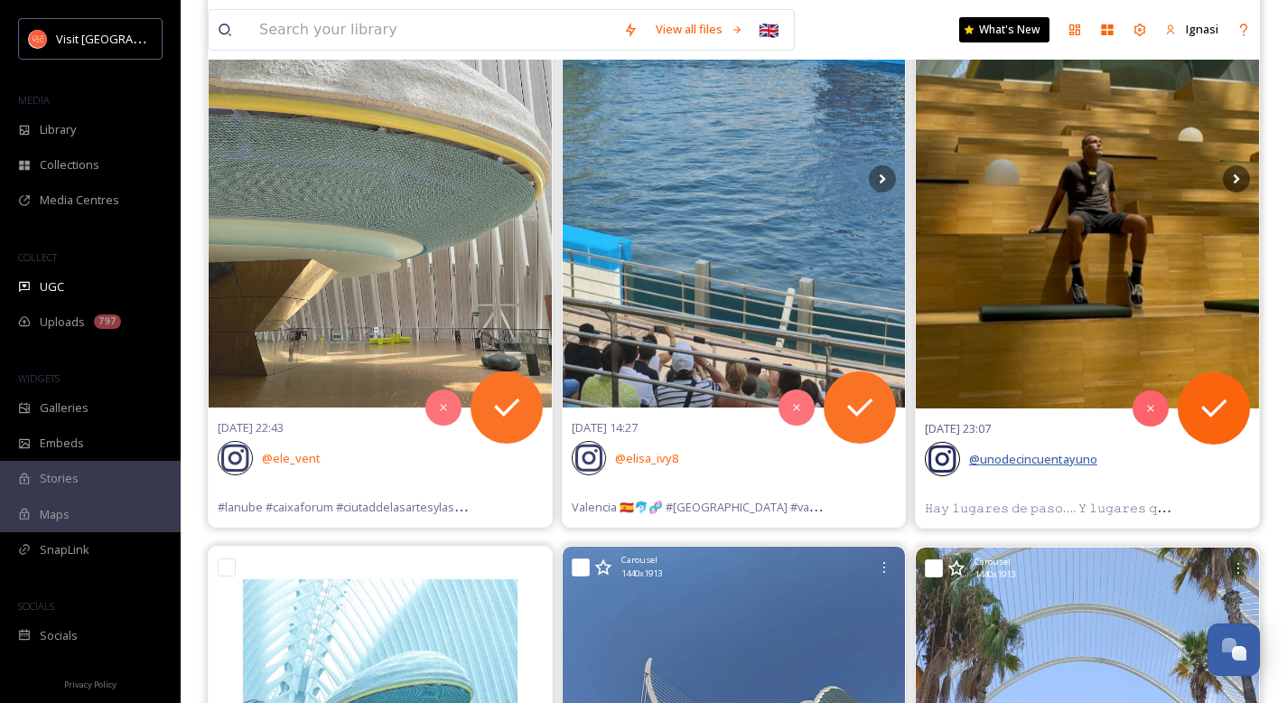
scroll to position [332, 0]
